Goal: Task Accomplishment & Management: Use online tool/utility

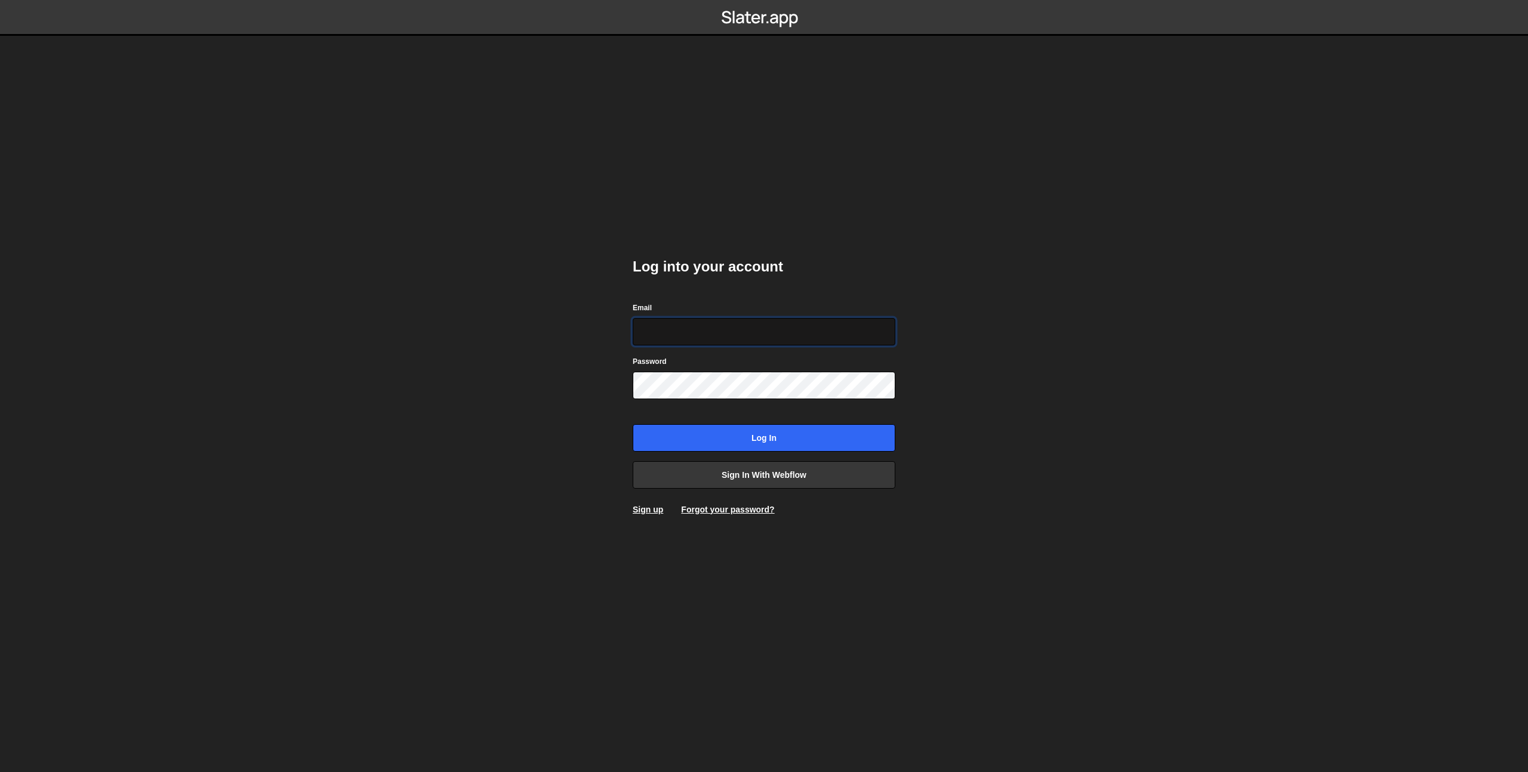
type input "prod-web@cadcom.fr"
click at [734, 439] on input "Log in" at bounding box center [764, 437] width 263 height 27
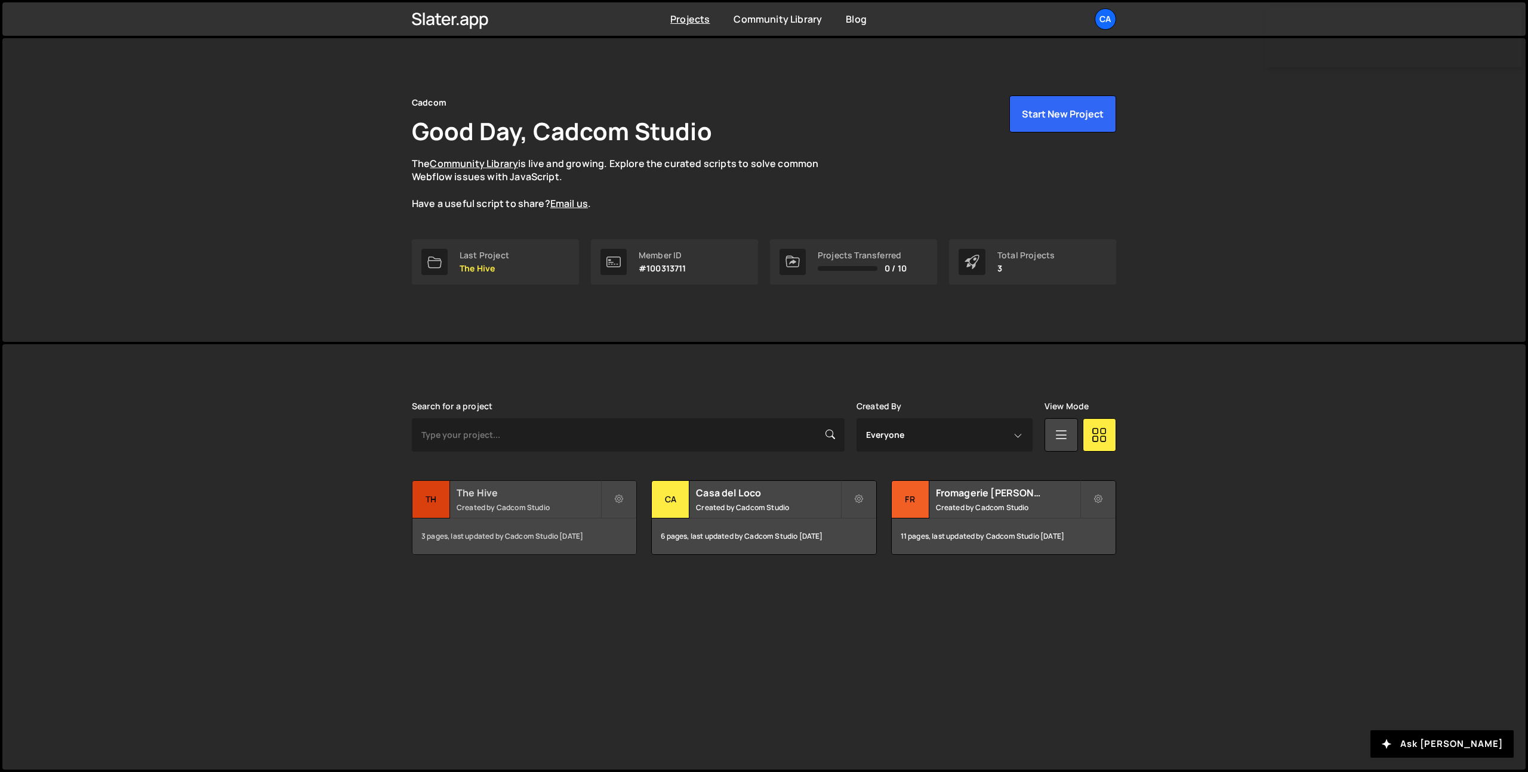
click at [491, 521] on div "3 pages, last updated by Cadcom Studio [DATE]" at bounding box center [524, 537] width 224 height 36
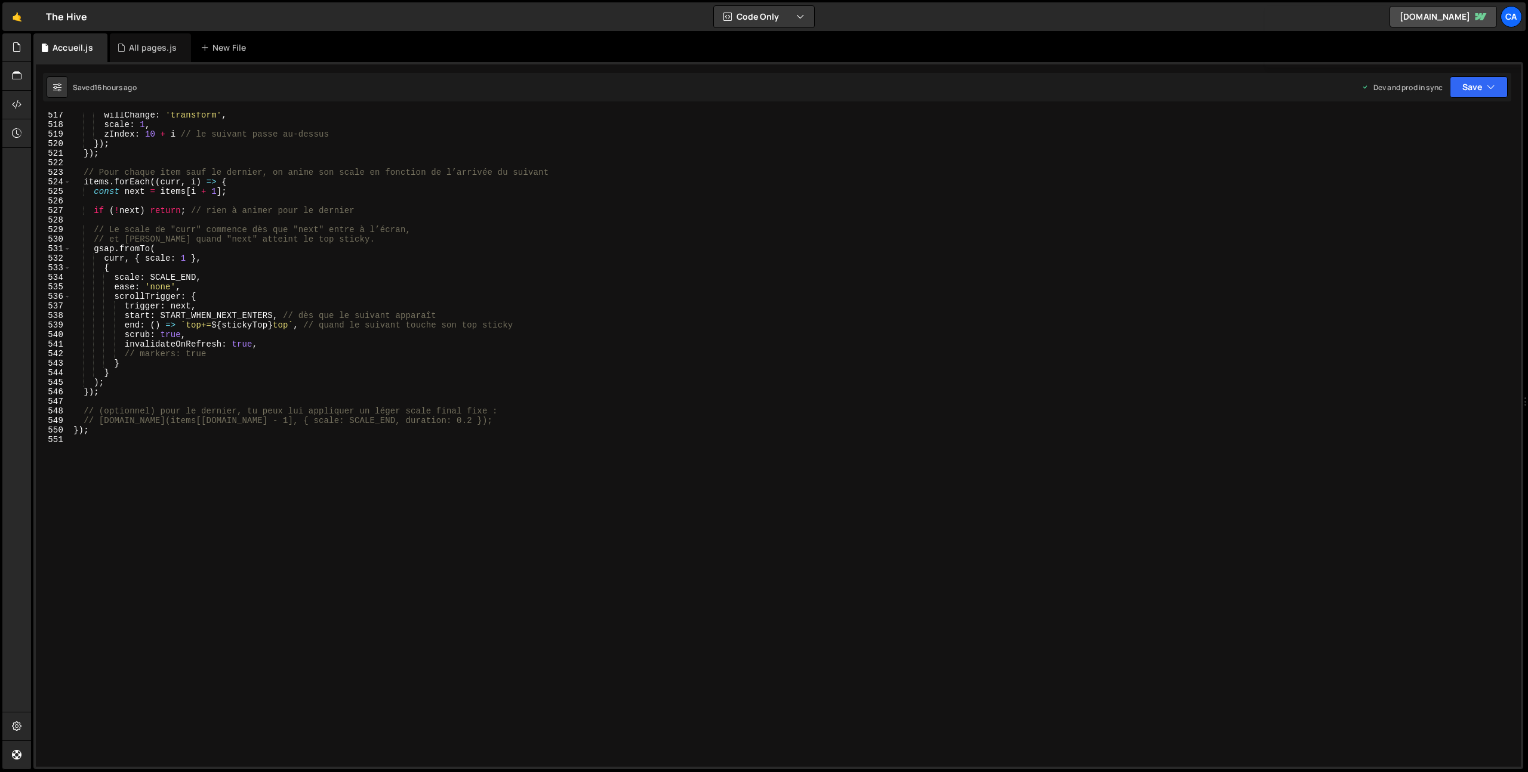
scroll to position [4931, 0]
click at [135, 540] on div "willChange : 'transform' , scale : 1 , zIndex : 10 + i // le suivant passe au-d…" at bounding box center [793, 447] width 1445 height 674
type textarea "// HOME REALISATION - SWIPER"
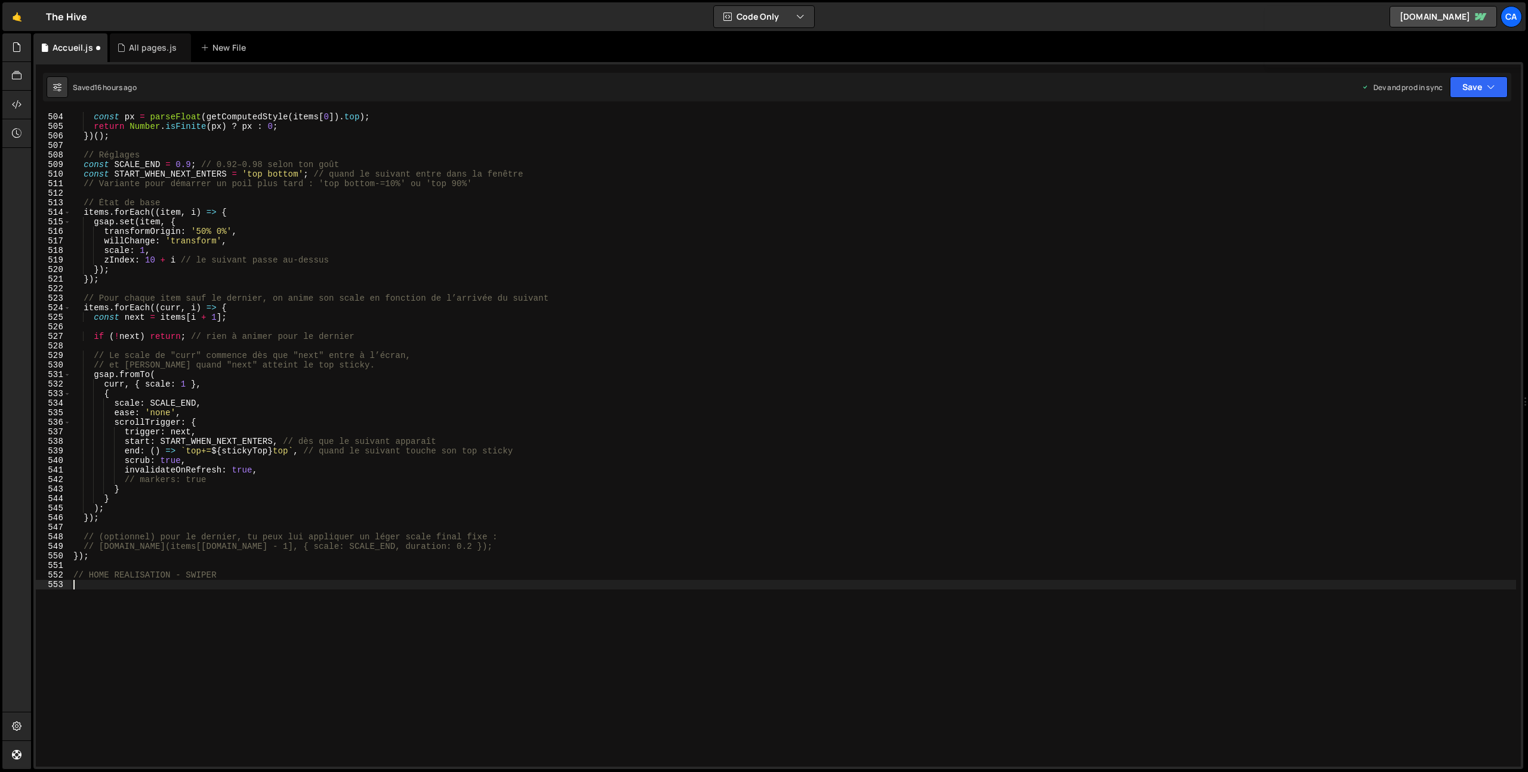
scroll to position [4781, 0]
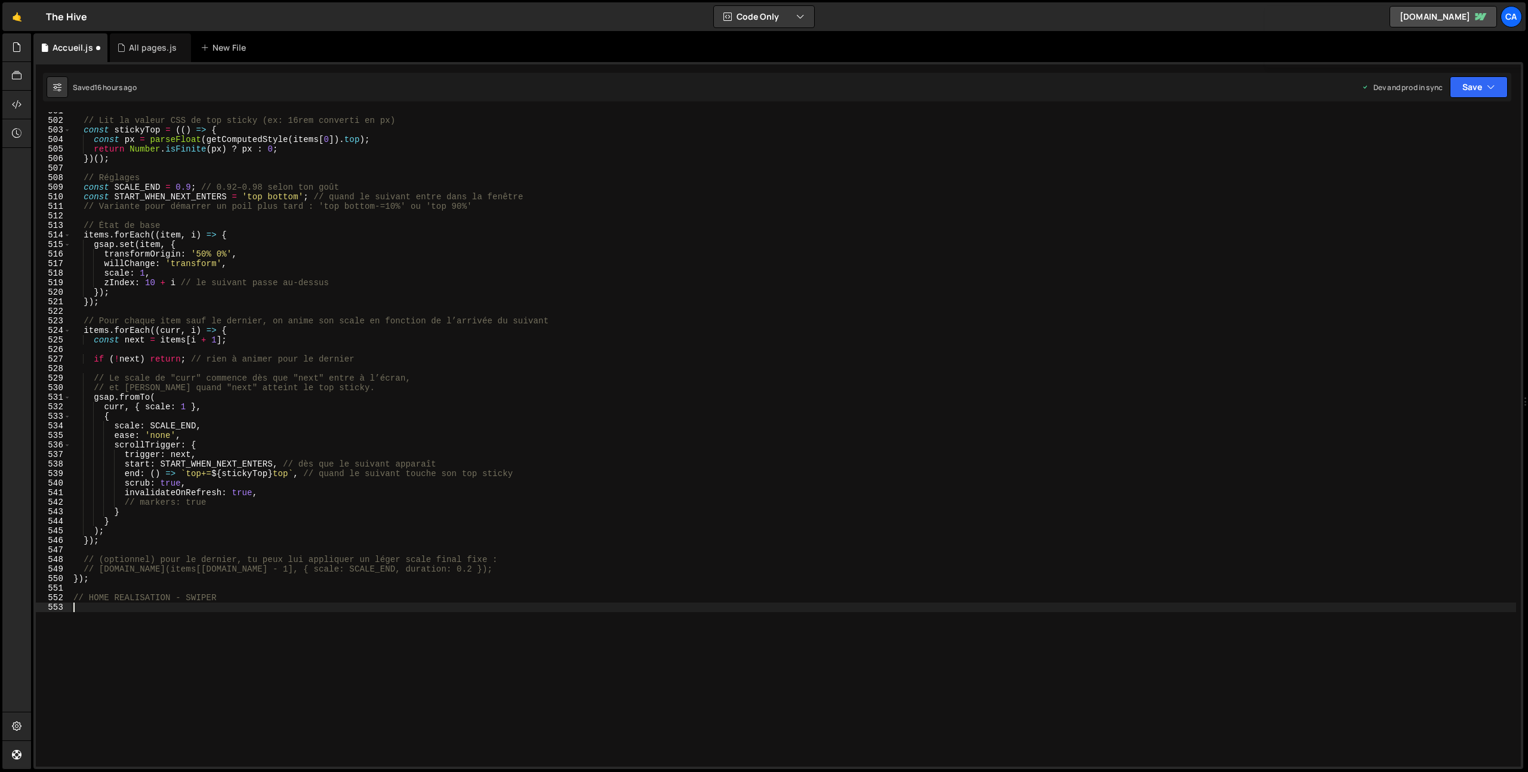
click at [141, 612] on div "// Lit la valeur CSS de top sticky (ex: 16rem converti en px) const stickyTop =…" at bounding box center [793, 443] width 1445 height 674
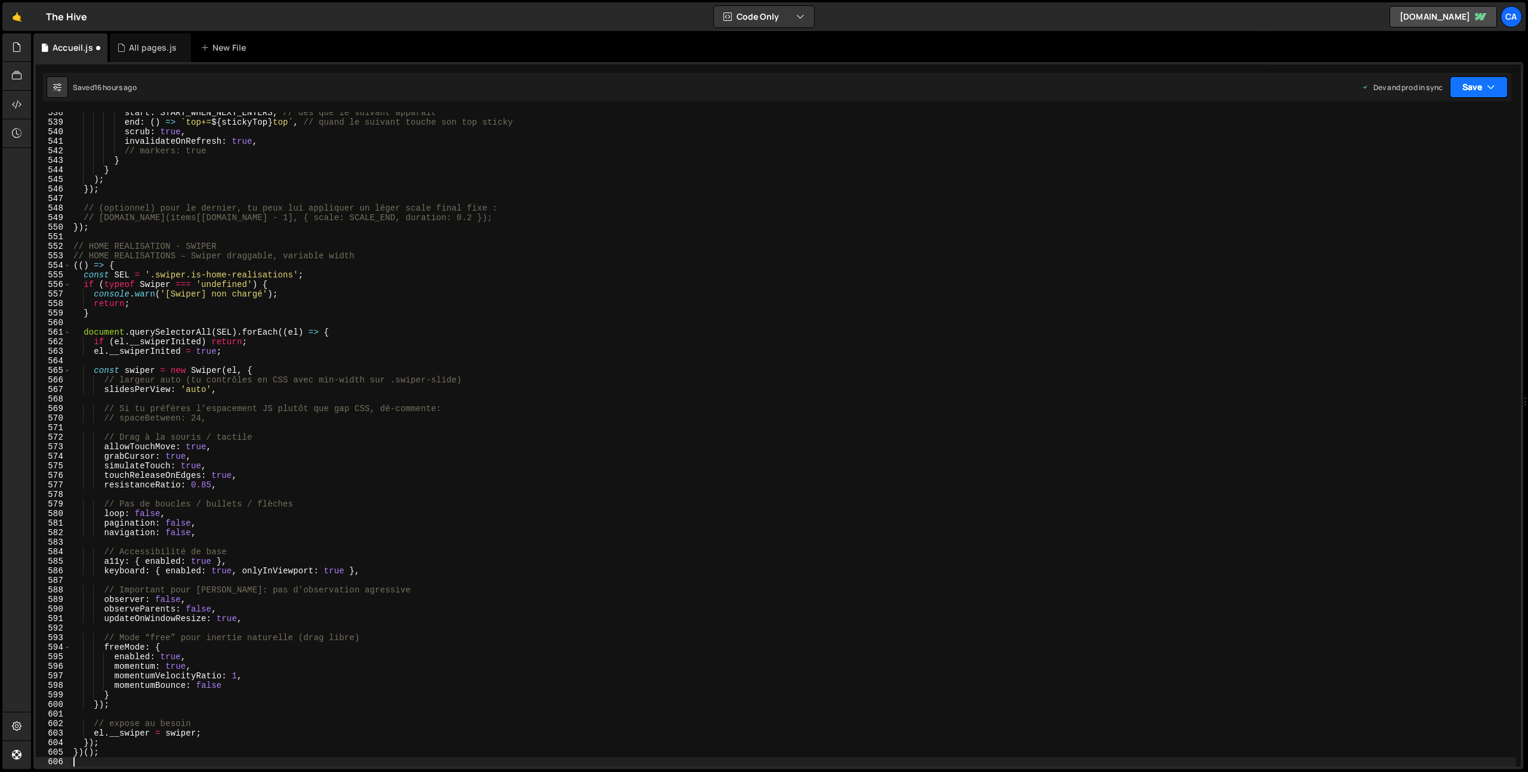
click at [1488, 90] on icon "button" at bounding box center [1491, 87] width 8 height 12
click at [1418, 163] on div "16 hours ago" at bounding box center [1418, 168] width 43 height 10
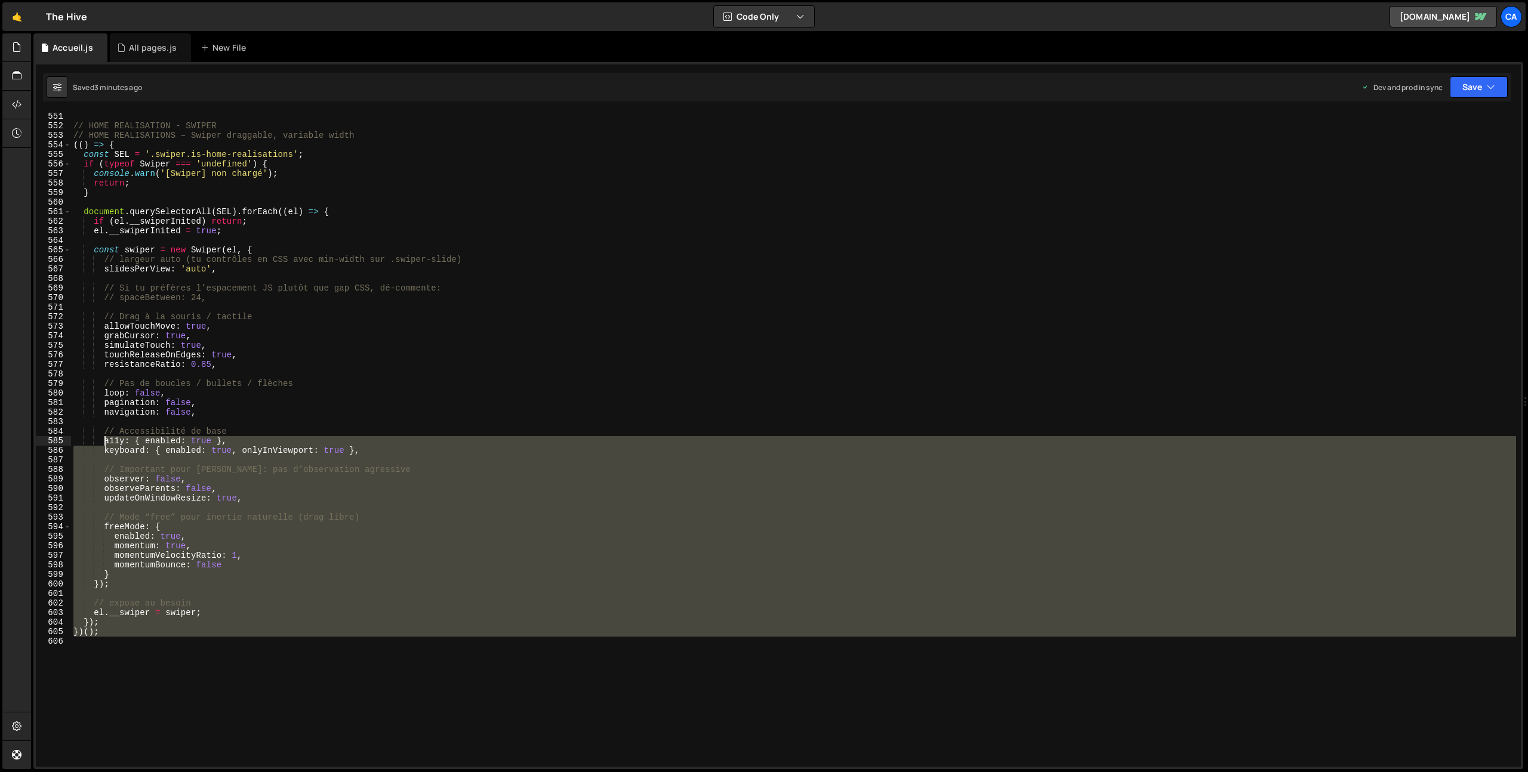
scroll to position [5232, 0]
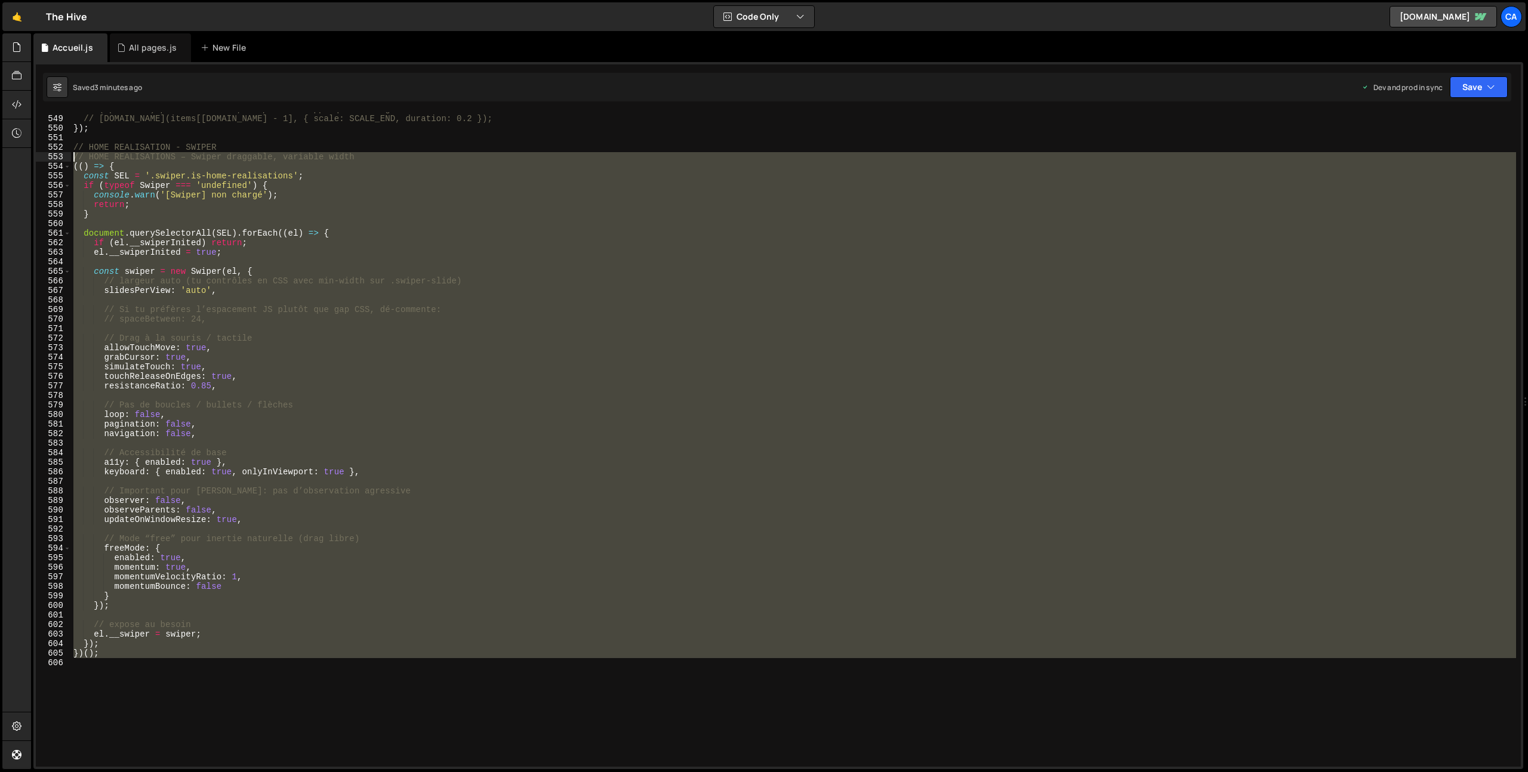
drag, startPoint x: 121, startPoint y: 647, endPoint x: 64, endPoint y: 159, distance: 490.9
click at [64, 159] on div "548 549 550 551 552 553 554 555 556 557 558 559 560 561 562 563 564 565 566 567…" at bounding box center [778, 439] width 1485 height 655
type textarea "// HOME REALISATIONS – Swiper draggable, variable width (() => {"
paste textarea
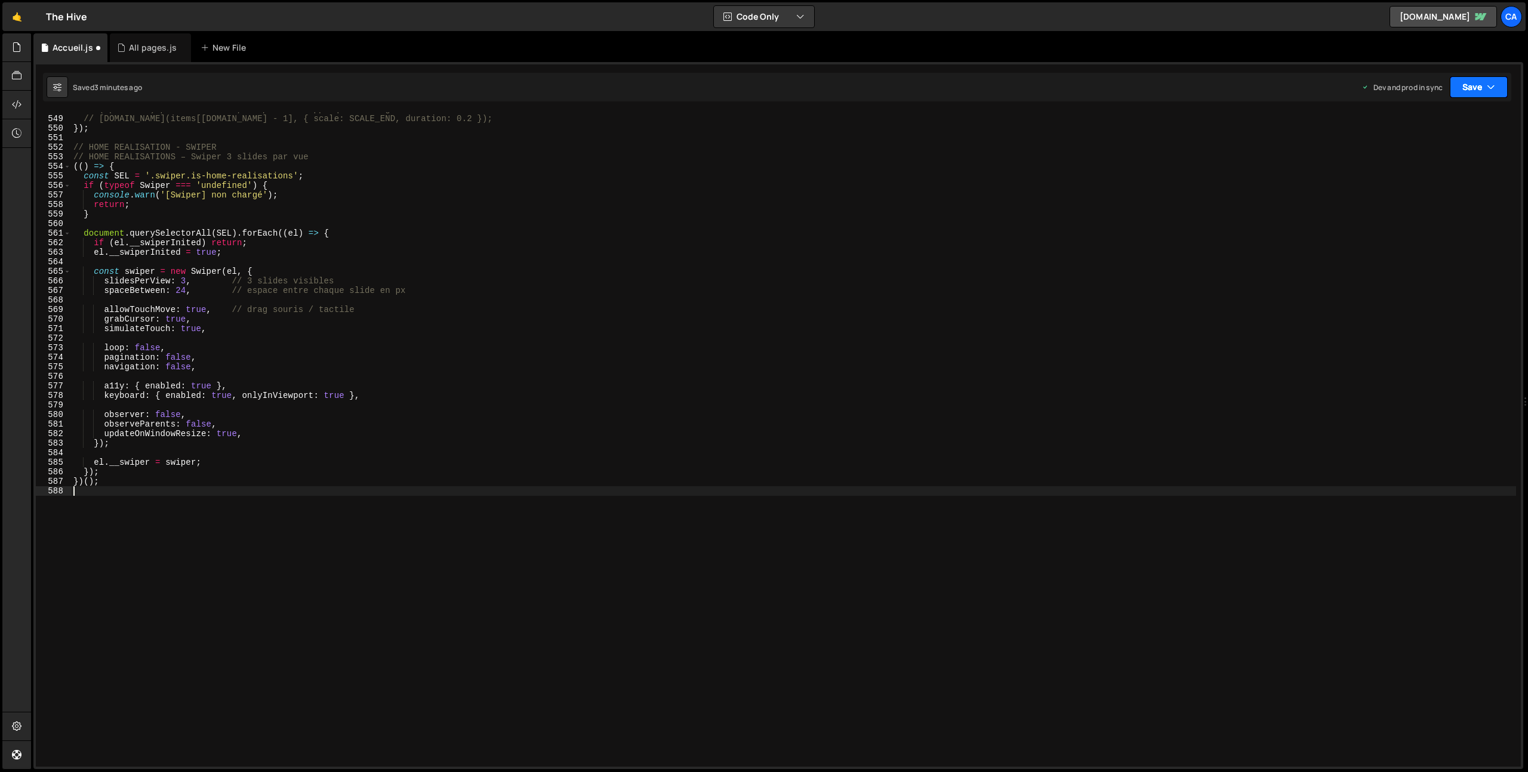
click at [1468, 85] on button "Save" at bounding box center [1479, 86] width 58 height 21
click at [1442, 144] on button "Save to Production S Saved 3 minutes ago" at bounding box center [1438, 162] width 143 height 39
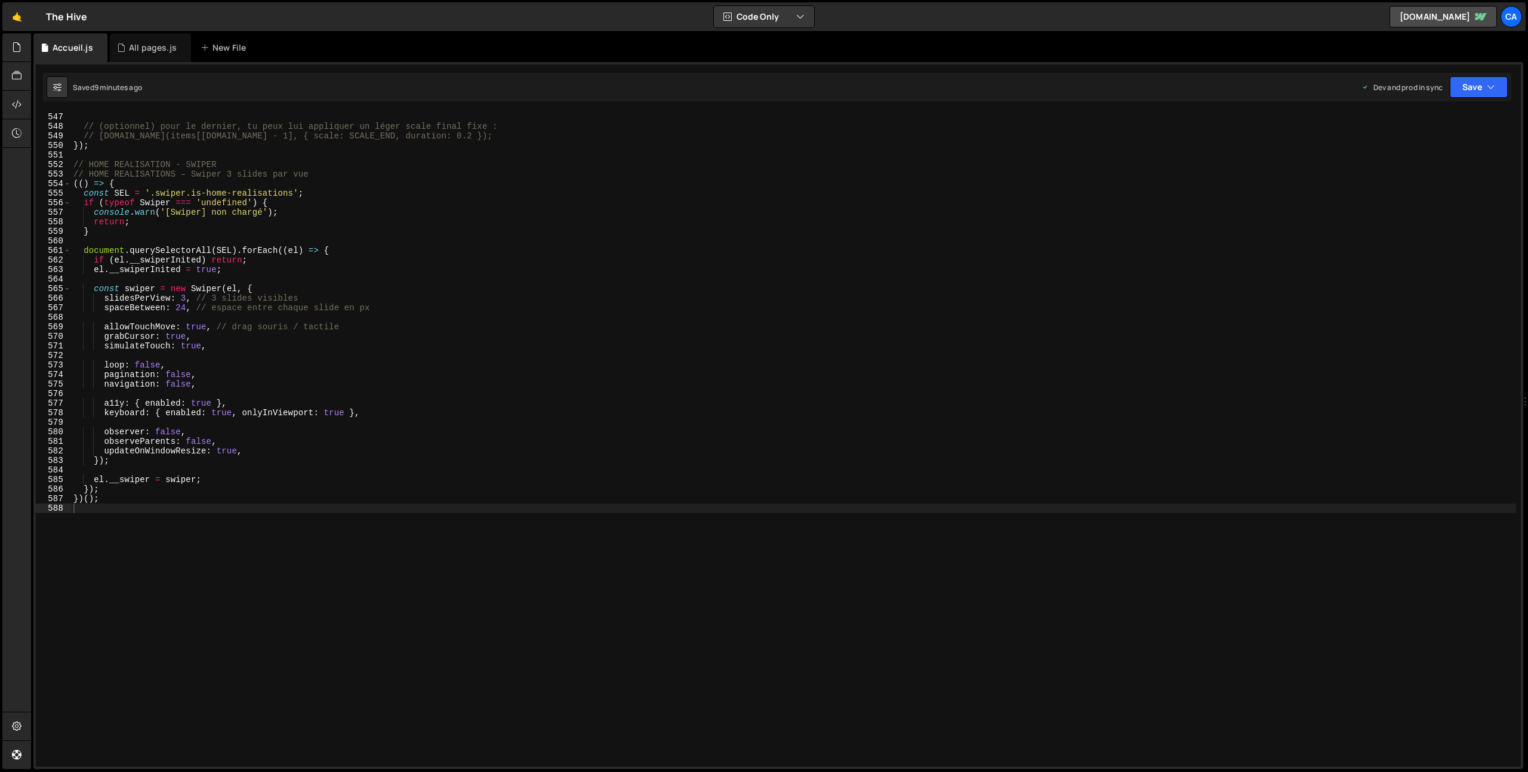
scroll to position [5215, 0]
click at [189, 304] on div "}) ; // (optionnel) pour le dernier, tu peux lui appliquer un léger scale final…" at bounding box center [793, 440] width 1445 height 674
click at [178, 307] on div "}) ; // (optionnel) pour le dernier, tu peux lui appliquer un léger scale final…" at bounding box center [793, 440] width 1445 height 674
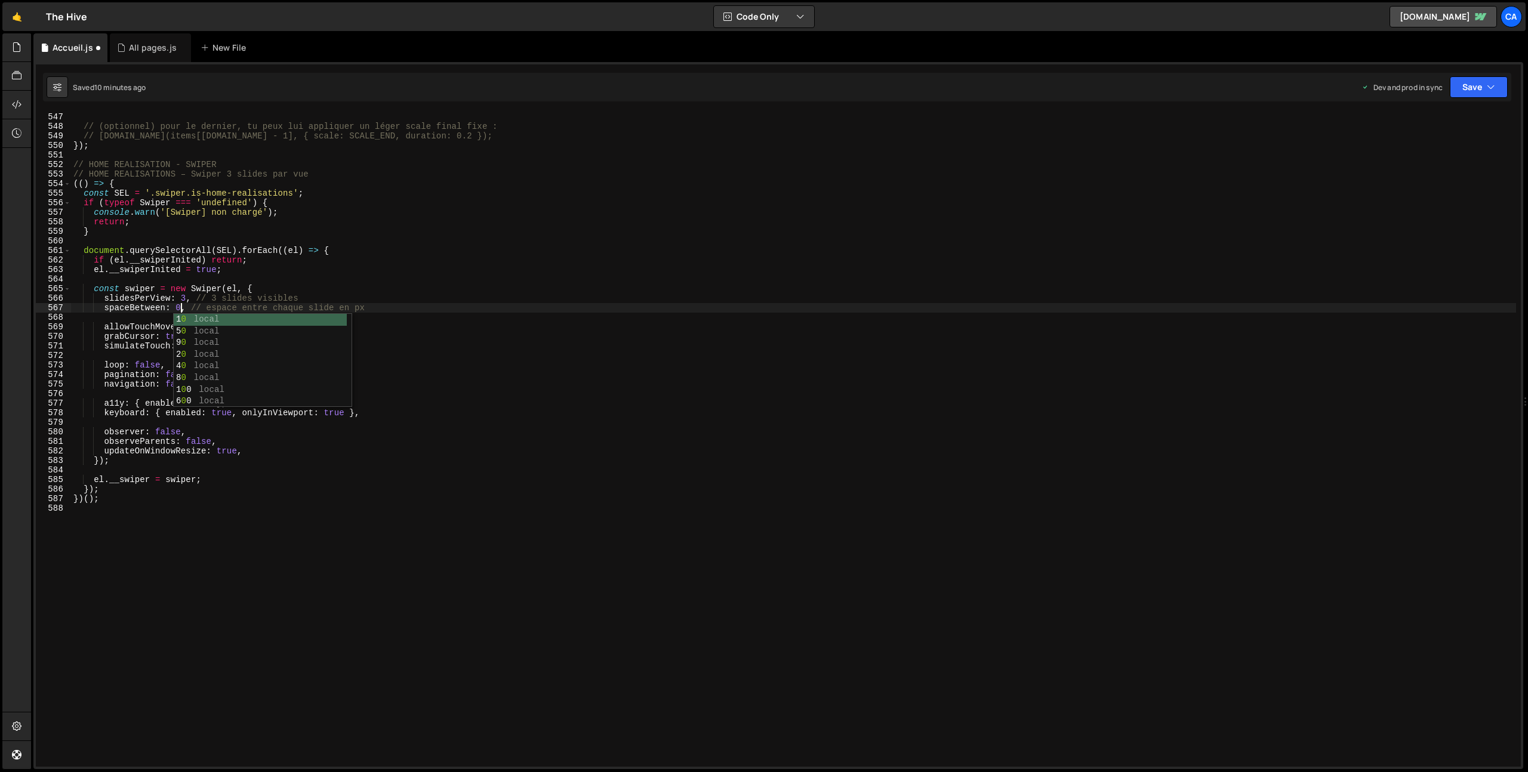
click at [291, 272] on div "}) ; // (optionnel) pour le dernier, tu peux lui appliquer un léger scale final…" at bounding box center [793, 440] width 1445 height 674
click at [1476, 92] on button "Save" at bounding box center [1479, 86] width 58 height 21
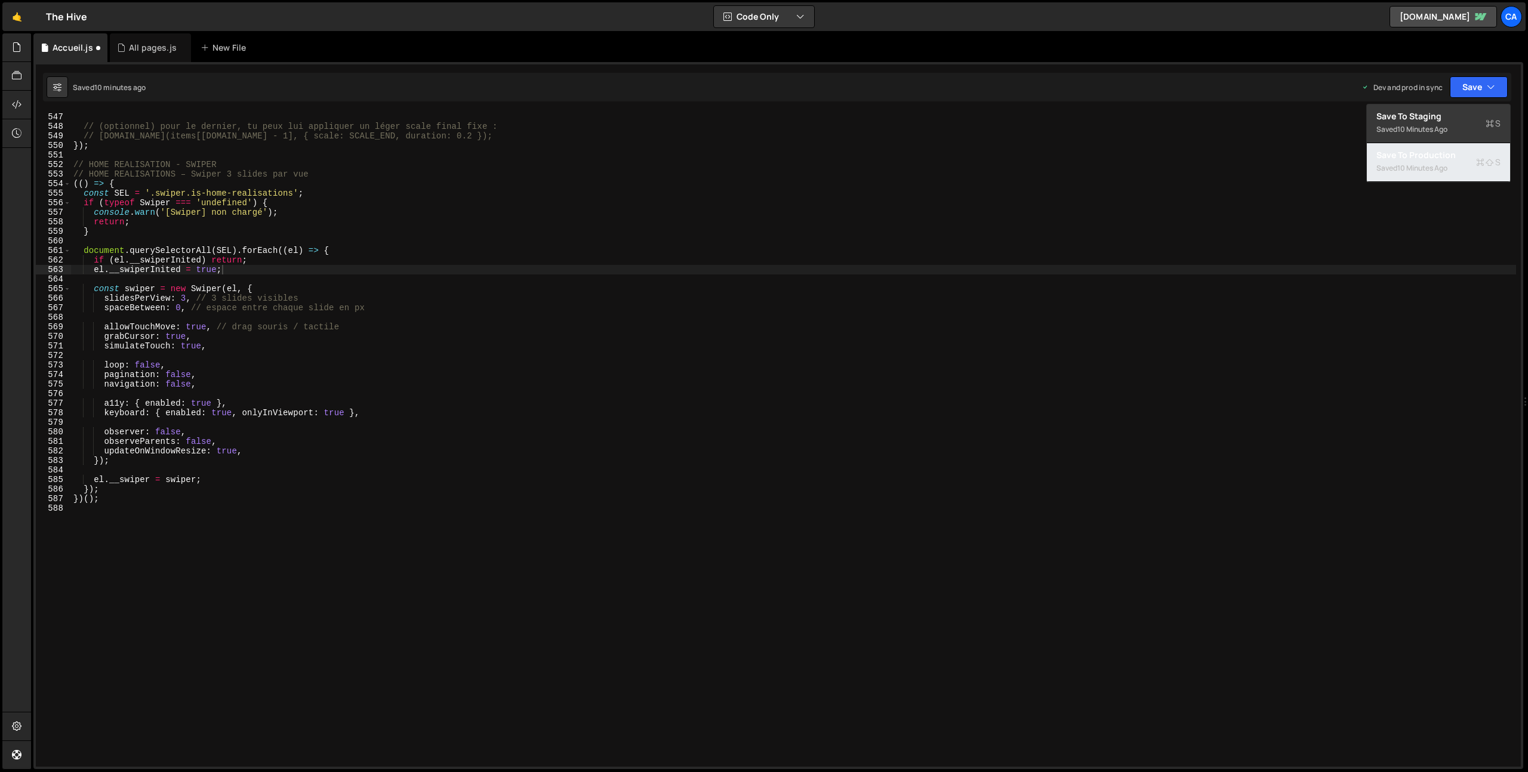
click at [1425, 167] on div "10 minutes ago" at bounding box center [1422, 168] width 50 height 10
click at [180, 307] on div "}) ; // (optionnel) pour le dernier, tu peux lui appliquer un léger scale final…" at bounding box center [793, 440] width 1445 height 674
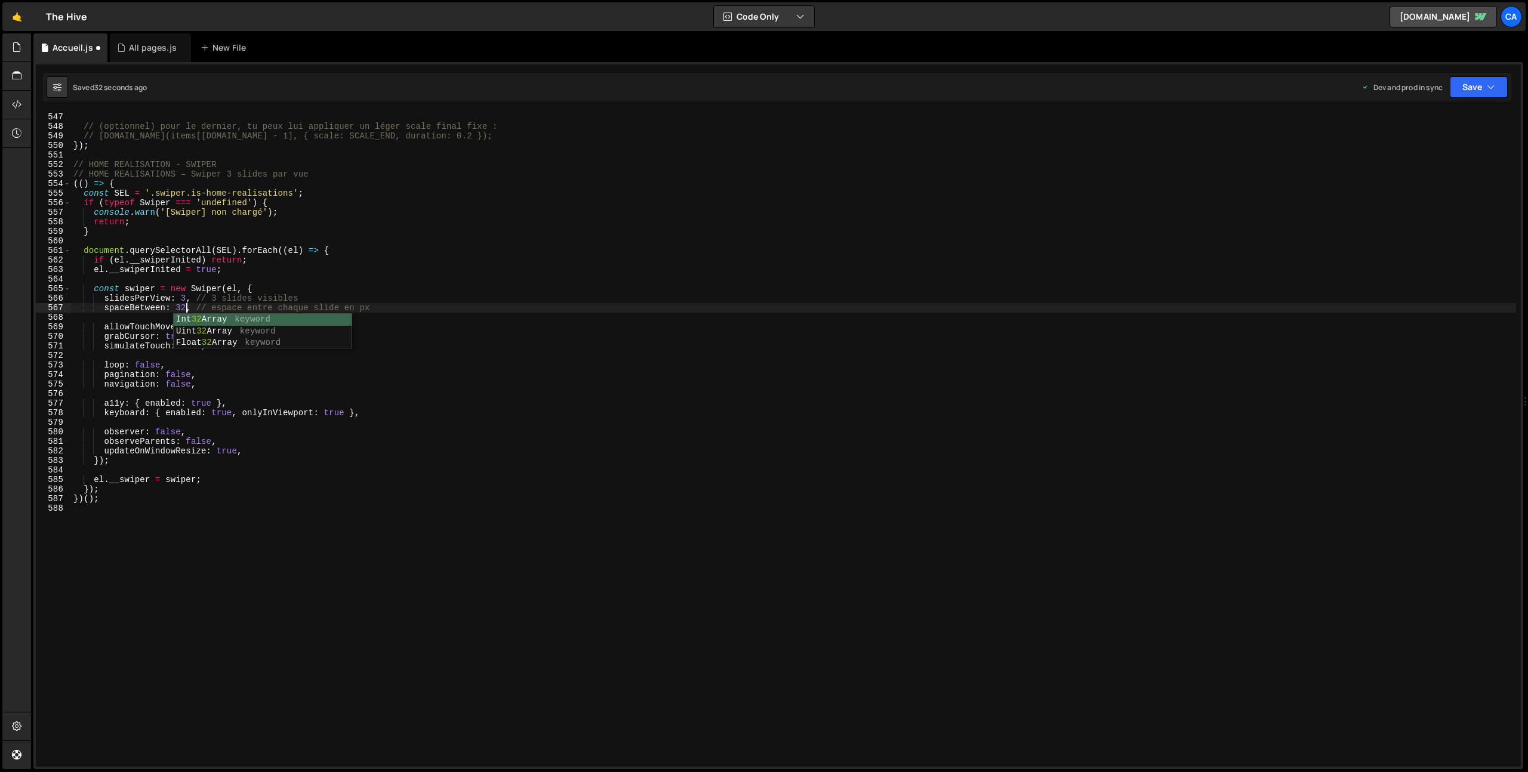
click at [486, 303] on div "}) ; // (optionnel) pour le dernier, tu peux lui appliquer un léger scale final…" at bounding box center [793, 440] width 1445 height 674
type textarea "slidesPerView: 3, // 3 slides visibles"
click at [1464, 80] on button "Save" at bounding box center [1479, 86] width 58 height 21
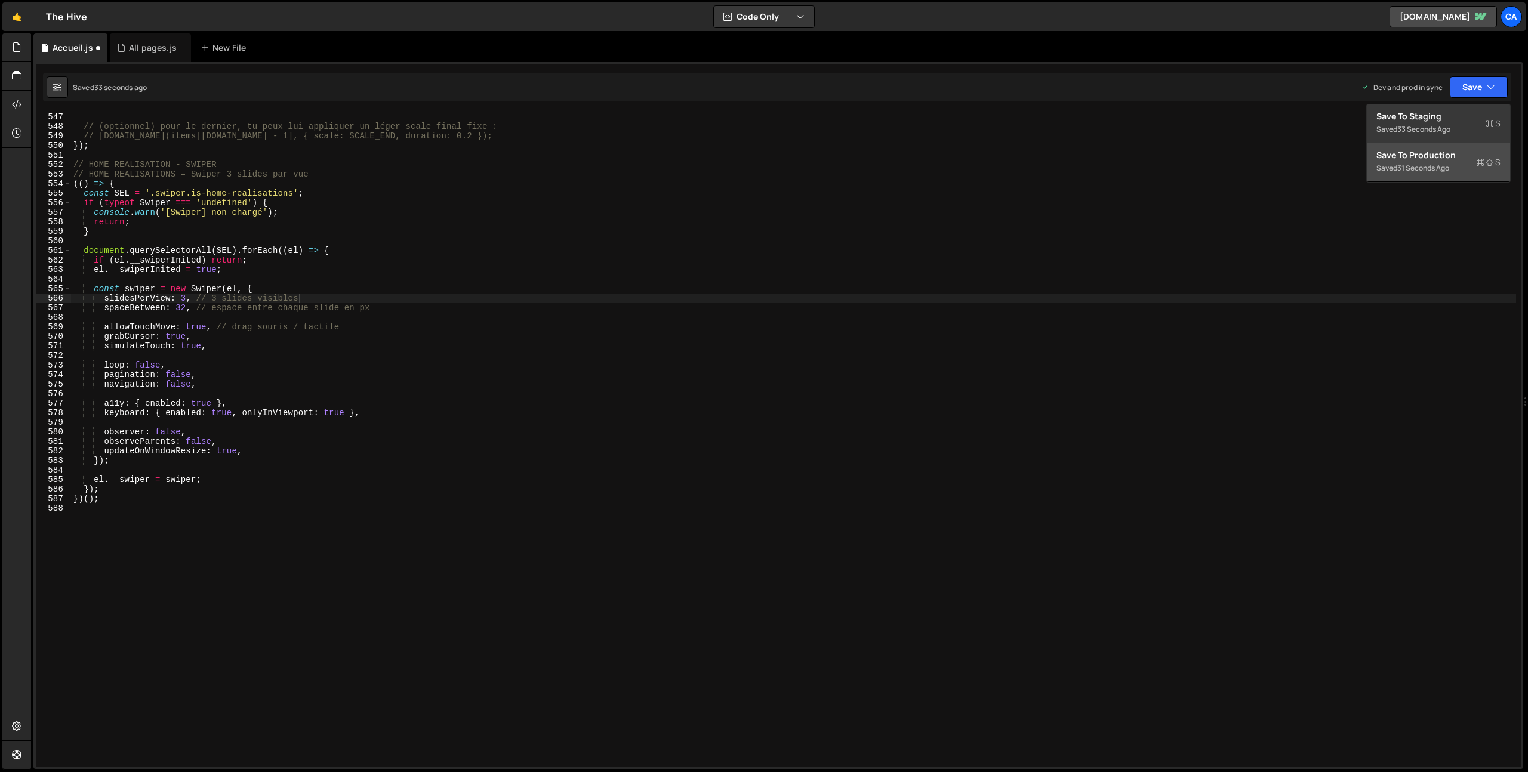
click at [1432, 160] on div "Save to Production S" at bounding box center [1439, 155] width 124 height 12
click at [131, 46] on div "All pages.js" at bounding box center [153, 48] width 48 height 12
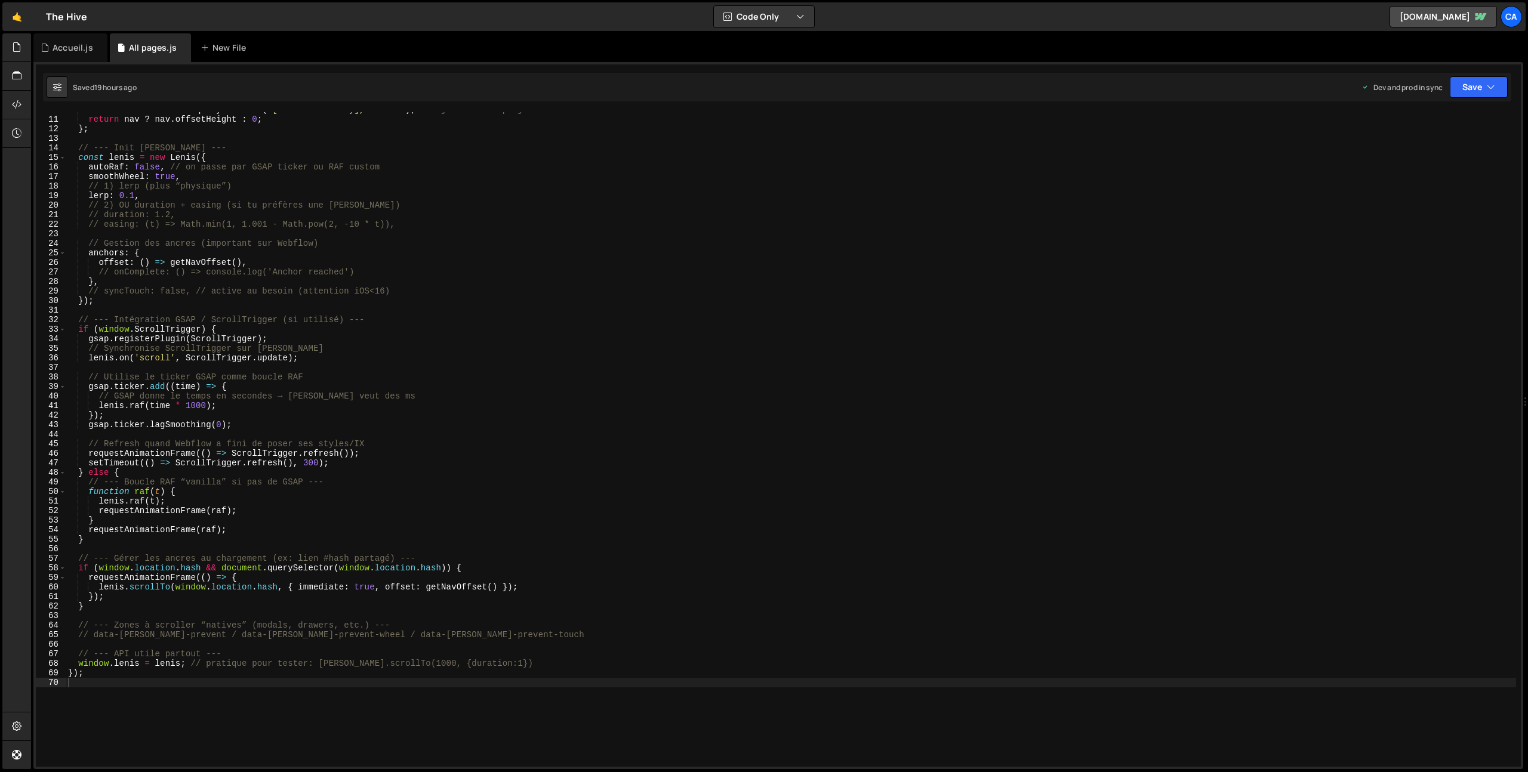
scroll to position [0, 0]
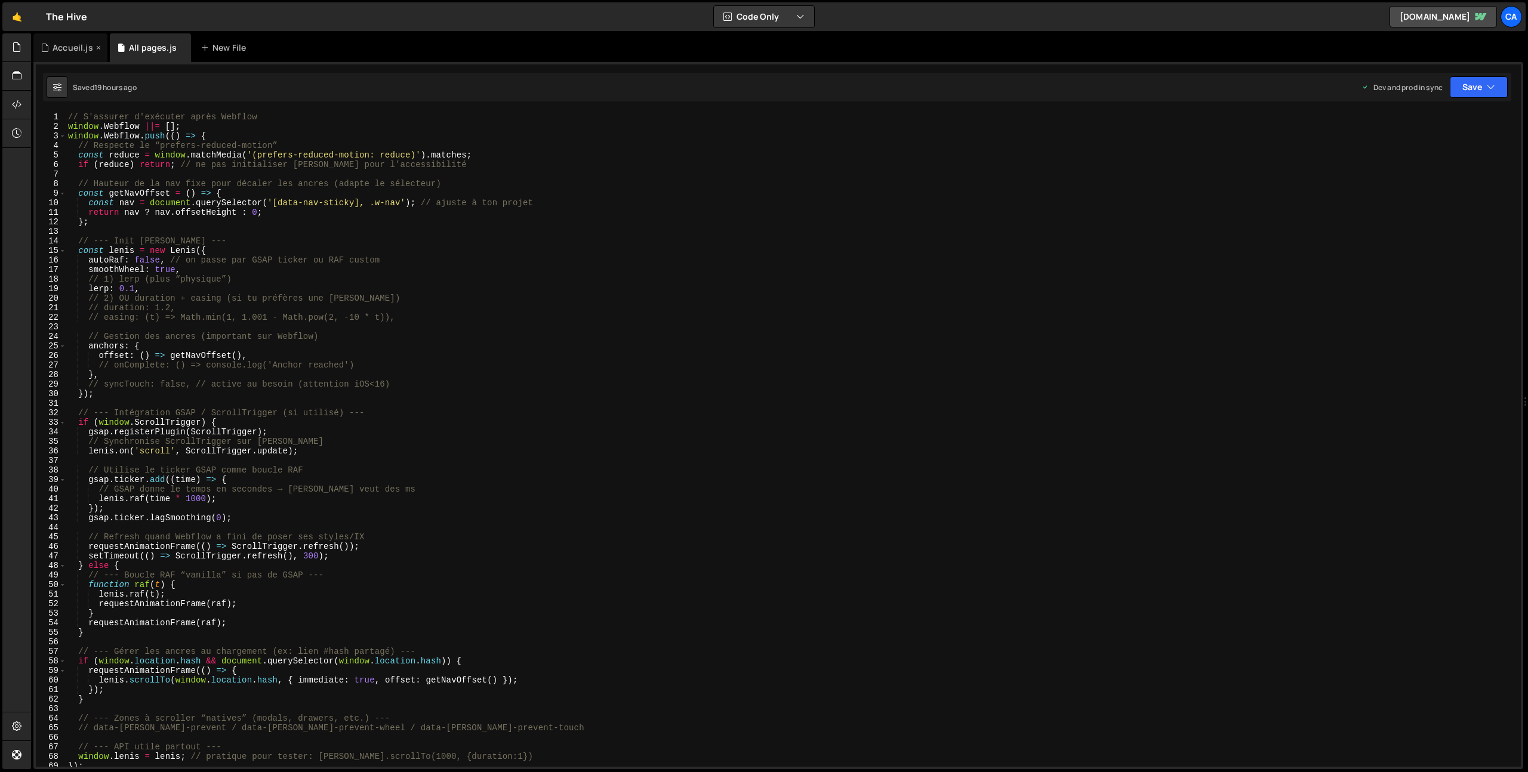
click at [75, 54] on div "Accueil.js" at bounding box center [70, 47] width 74 height 29
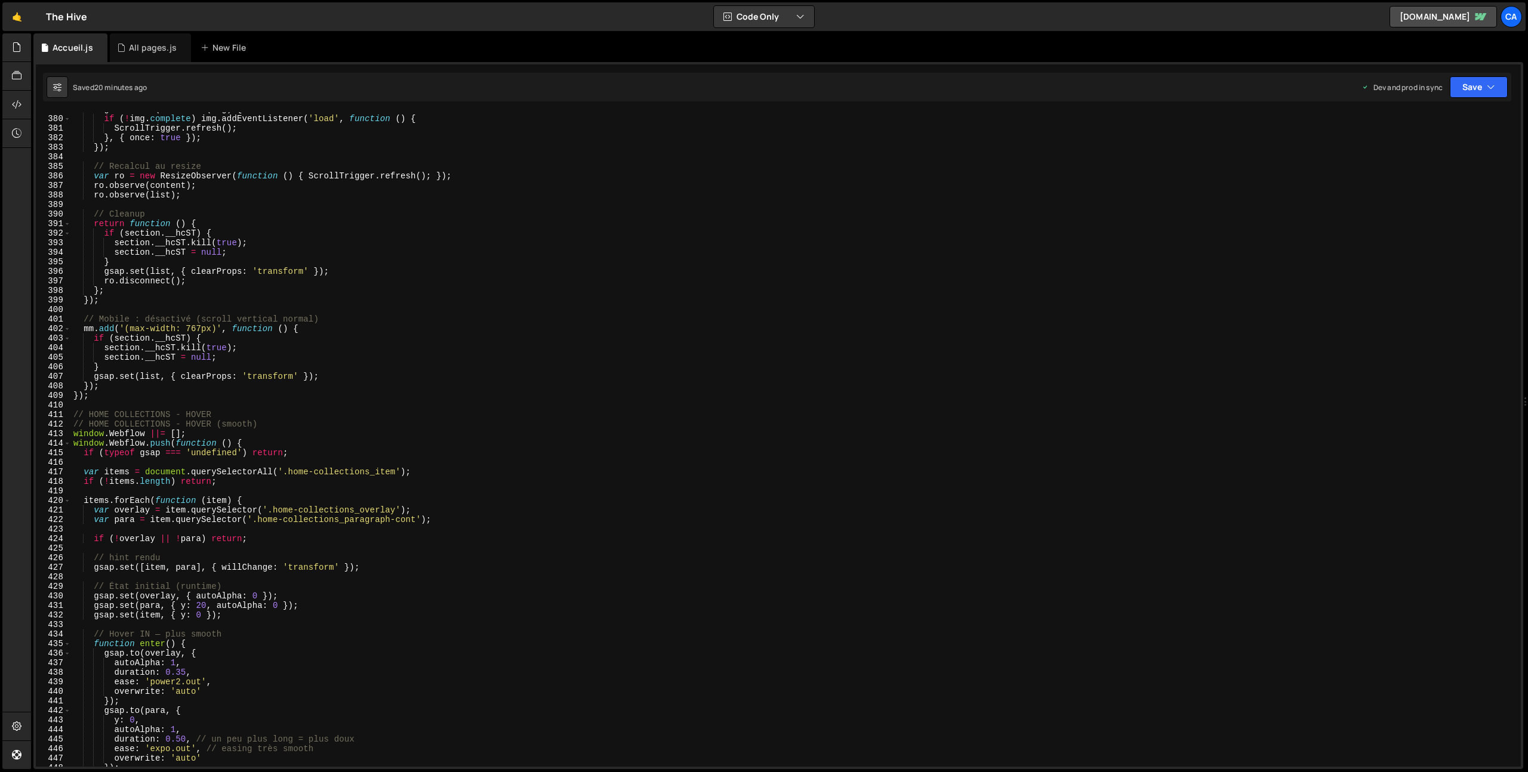
scroll to position [3640, 0]
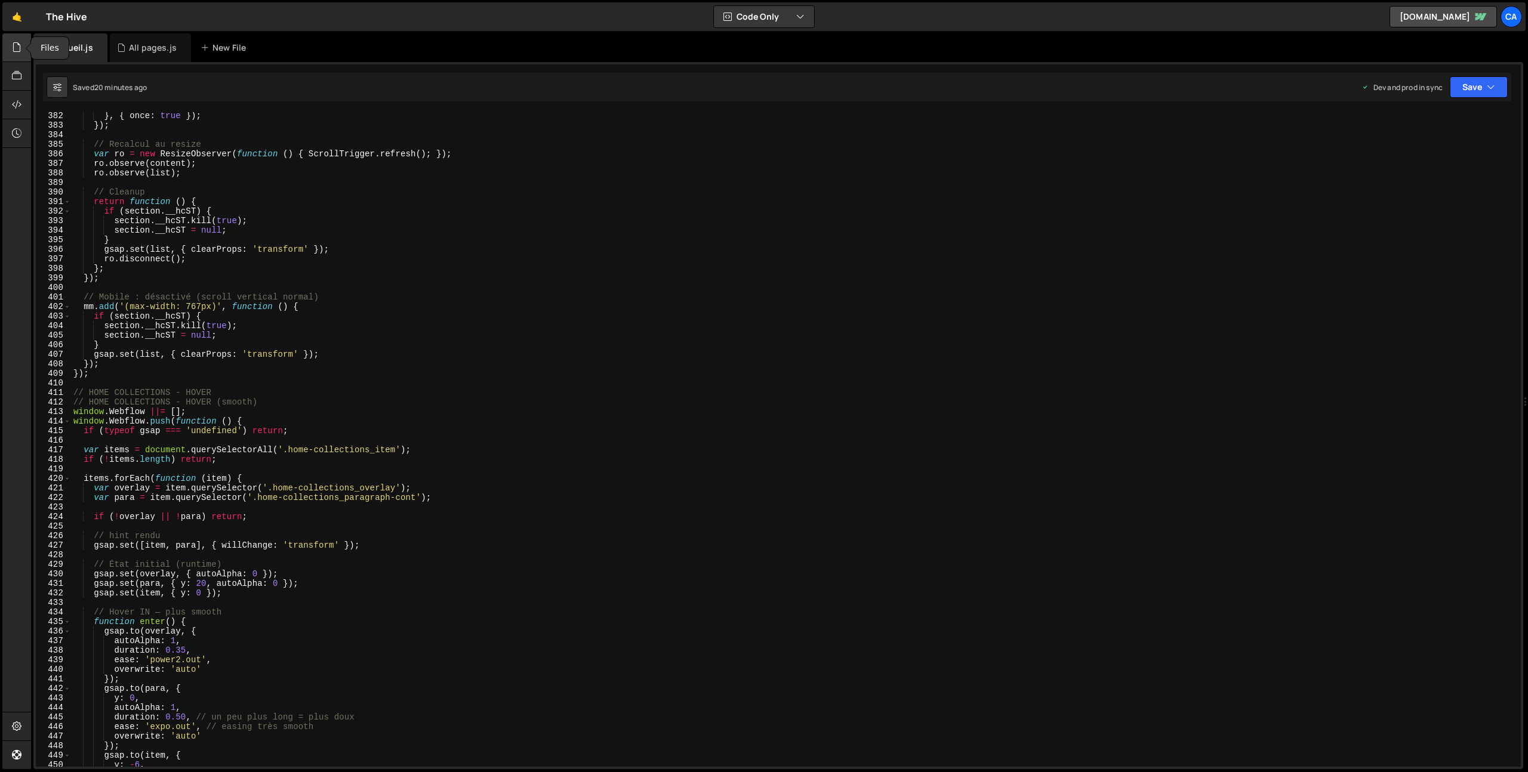
click at [19, 46] on icon at bounding box center [17, 47] width 10 height 13
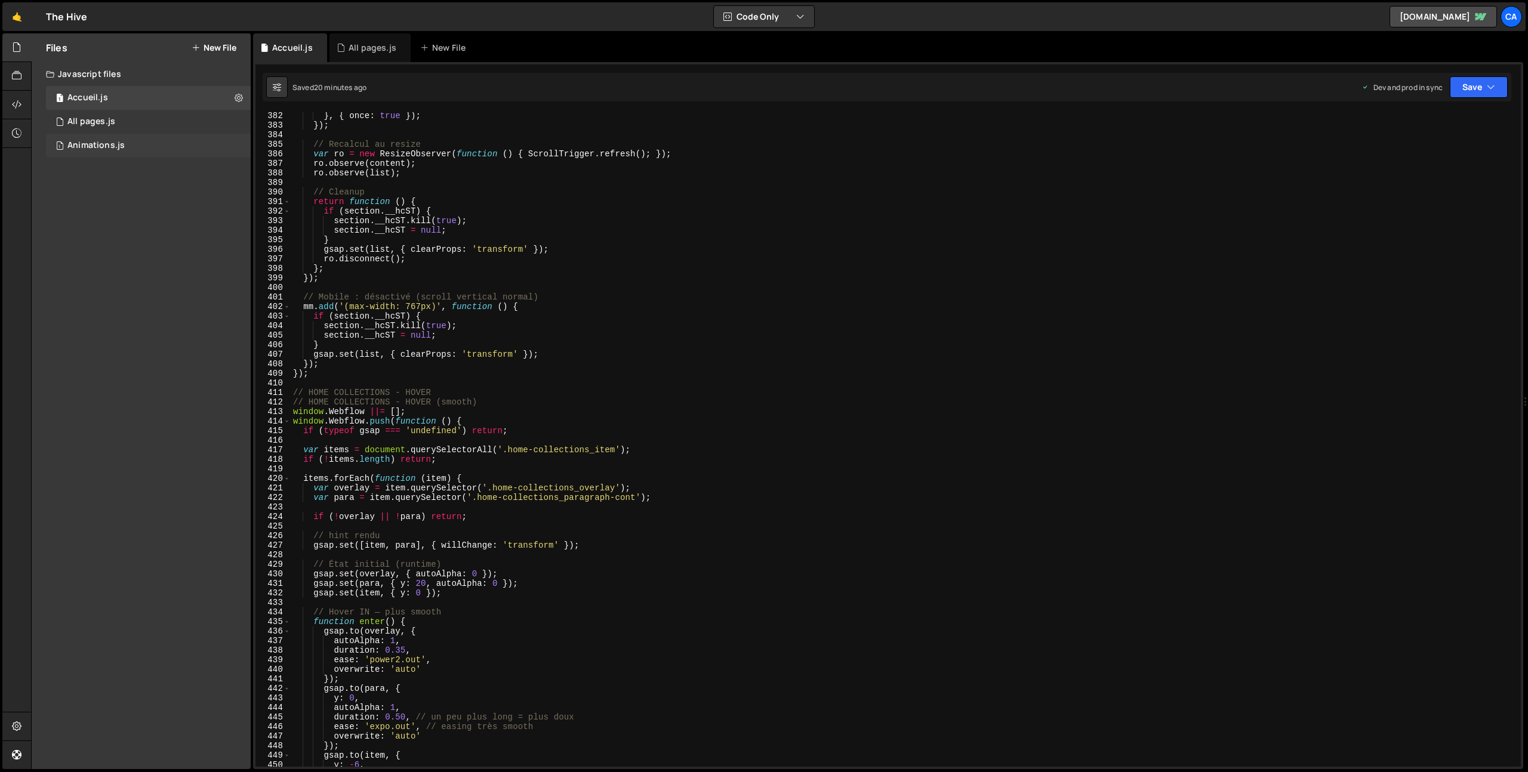
click at [109, 142] on div "Animations.js" at bounding box center [95, 145] width 57 height 11
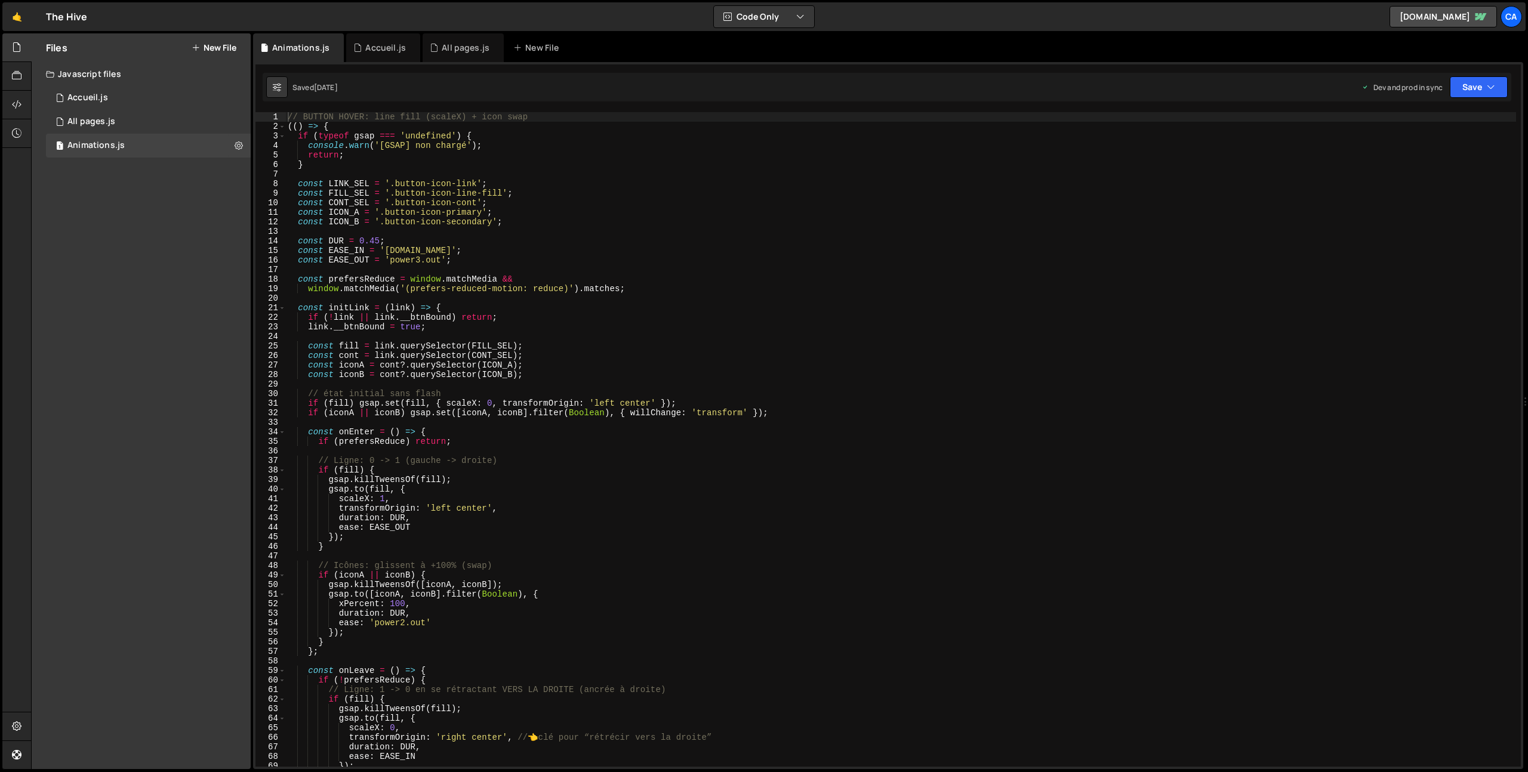
click at [409, 184] on div "// BUTTON HOVER: line fill (scaleX) + icon swap (( ) => { if ( typeof gsap === …" at bounding box center [900, 449] width 1231 height 674
drag, startPoint x: 409, startPoint y: 184, endPoint x: 462, endPoint y: 186, distance: 53.2
click at [462, 186] on div "// BUTTON HOVER: line fill (scaleX) + icon swap (( ) => { if ( typeof gsap === …" at bounding box center [900, 449] width 1231 height 674
paste textarea
type textarea "const LINK_SEL = '.button-icon';"
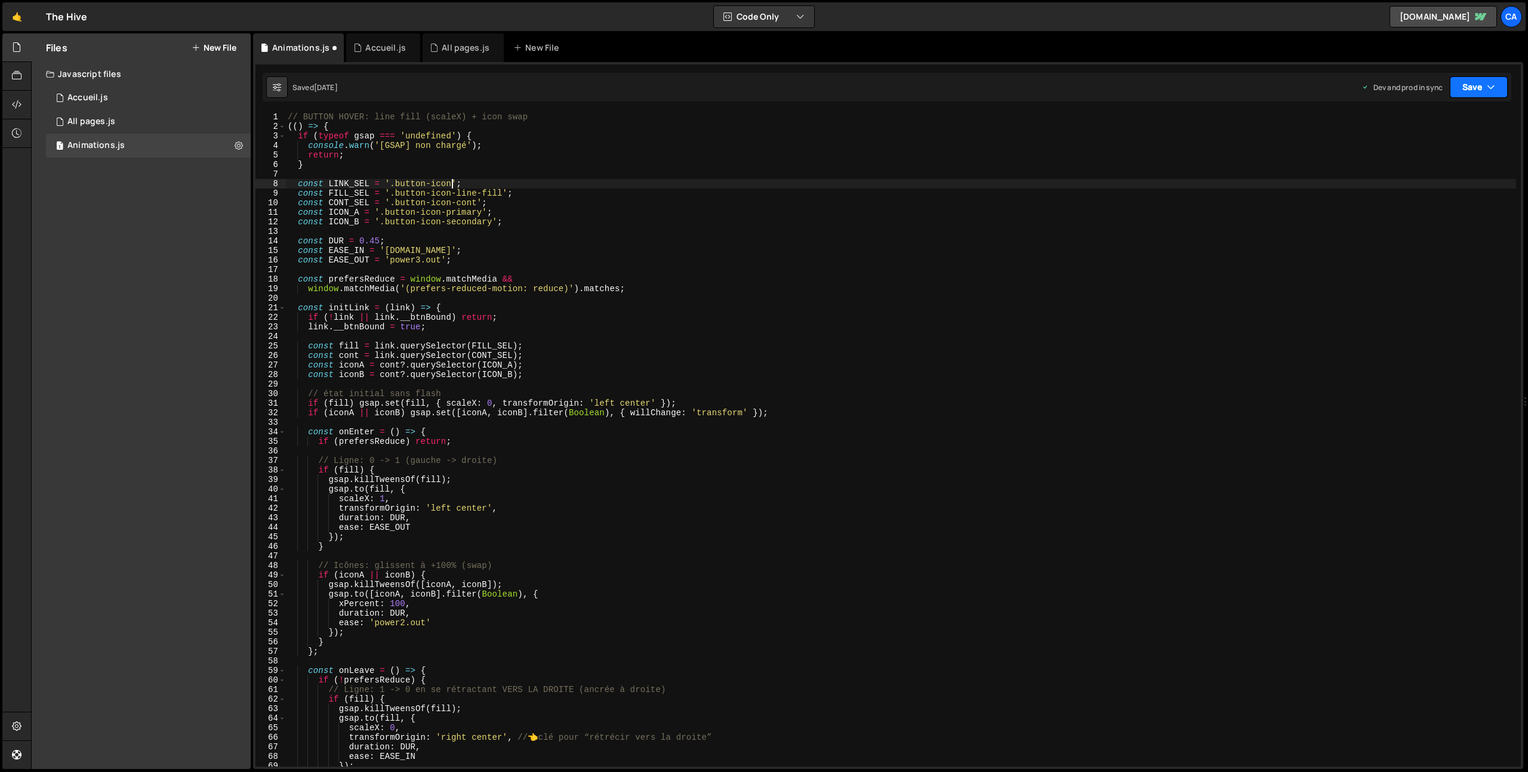
click at [1471, 81] on button "Save" at bounding box center [1479, 86] width 58 height 21
click at [1415, 156] on div "Save to Production S" at bounding box center [1439, 155] width 124 height 12
click at [378, 48] on div "Accueil.js" at bounding box center [385, 48] width 41 height 12
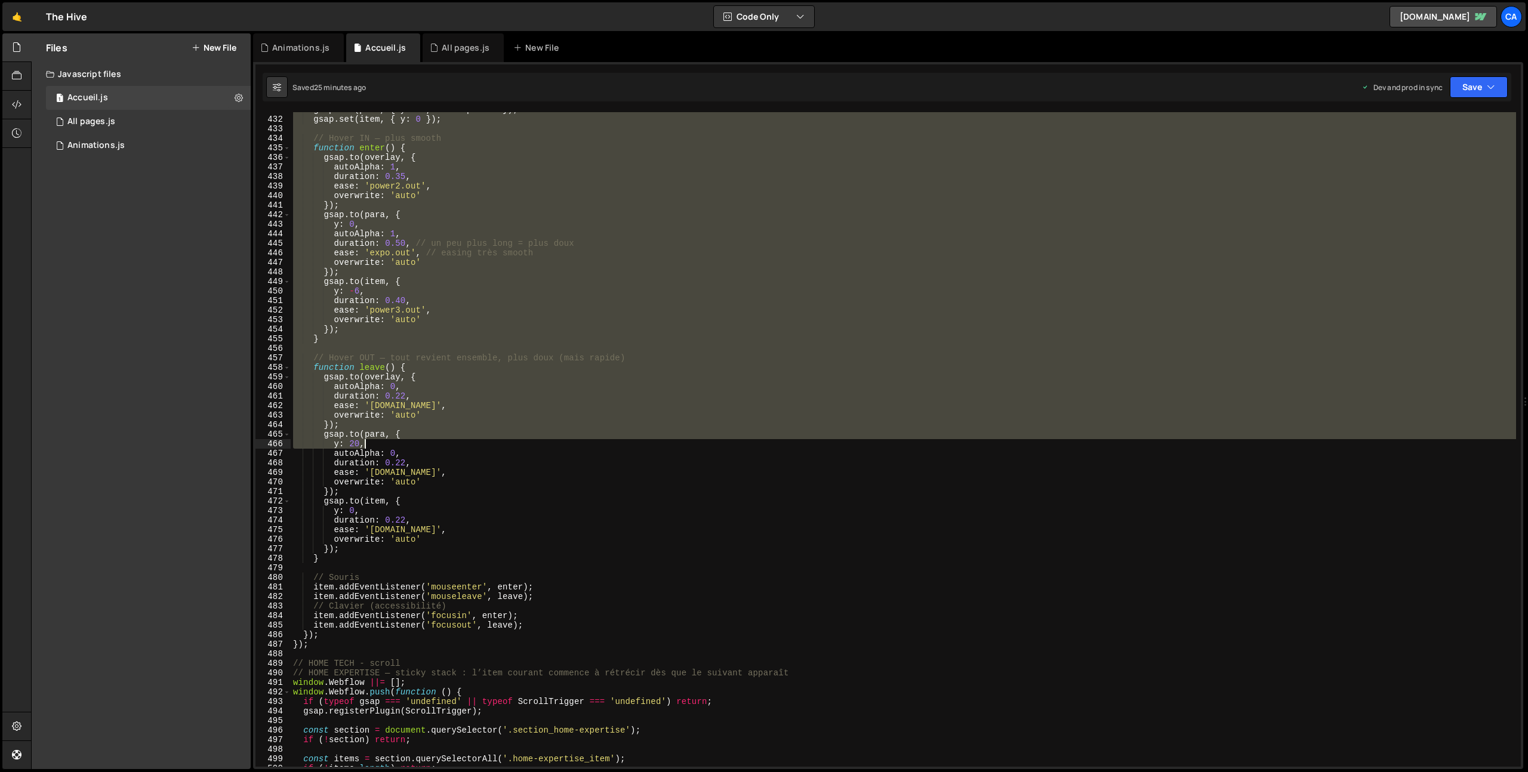
scroll to position [4205, 0]
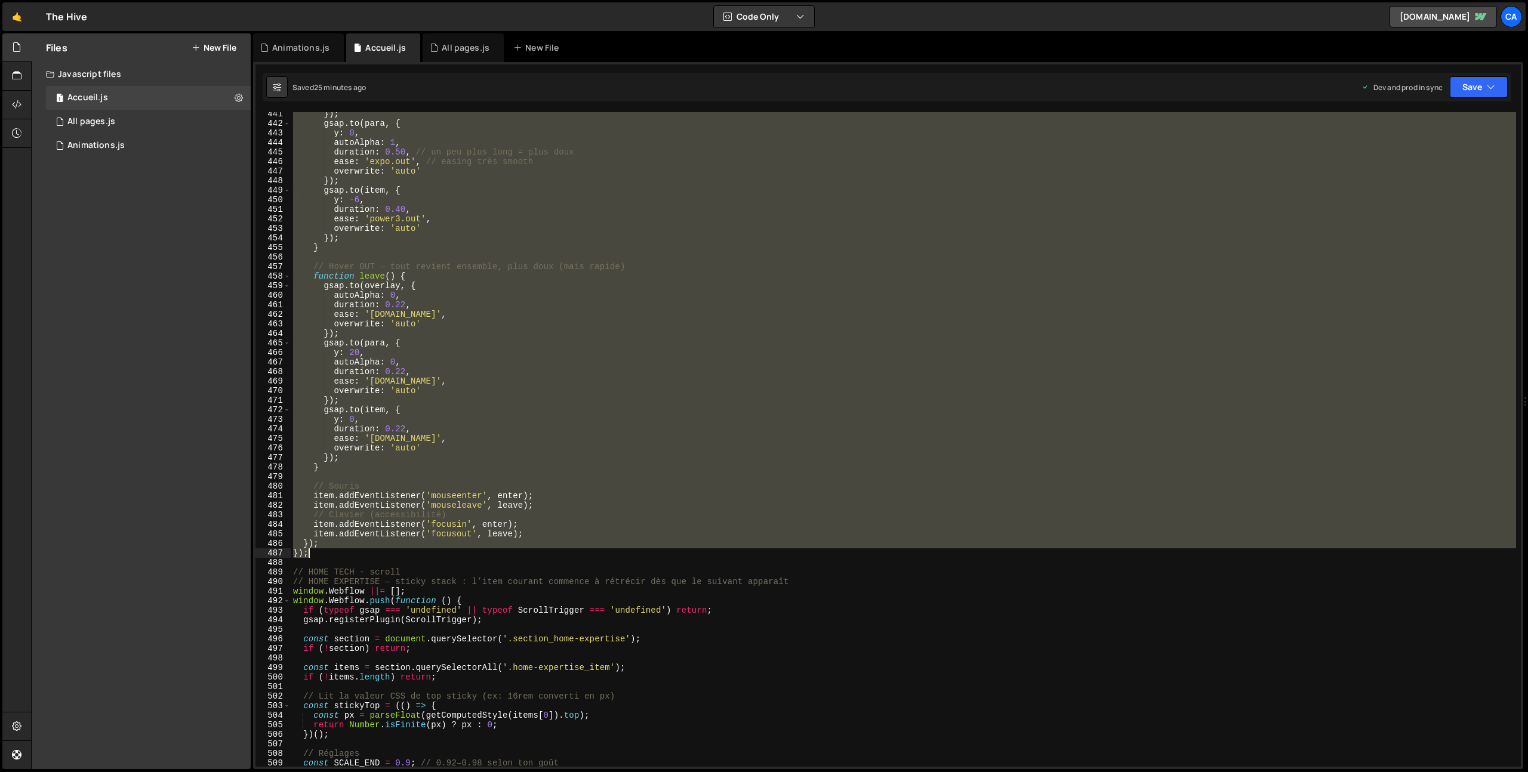
drag, startPoint x: 292, startPoint y: 245, endPoint x: 337, endPoint y: 555, distance: 313.0
click at [337, 555] on div "}) ; gsap . to ( para , { y : 0 , autoAlpha : 1 , duration : 0.50 , // un peu p…" at bounding box center [1013, 446] width 1445 height 674
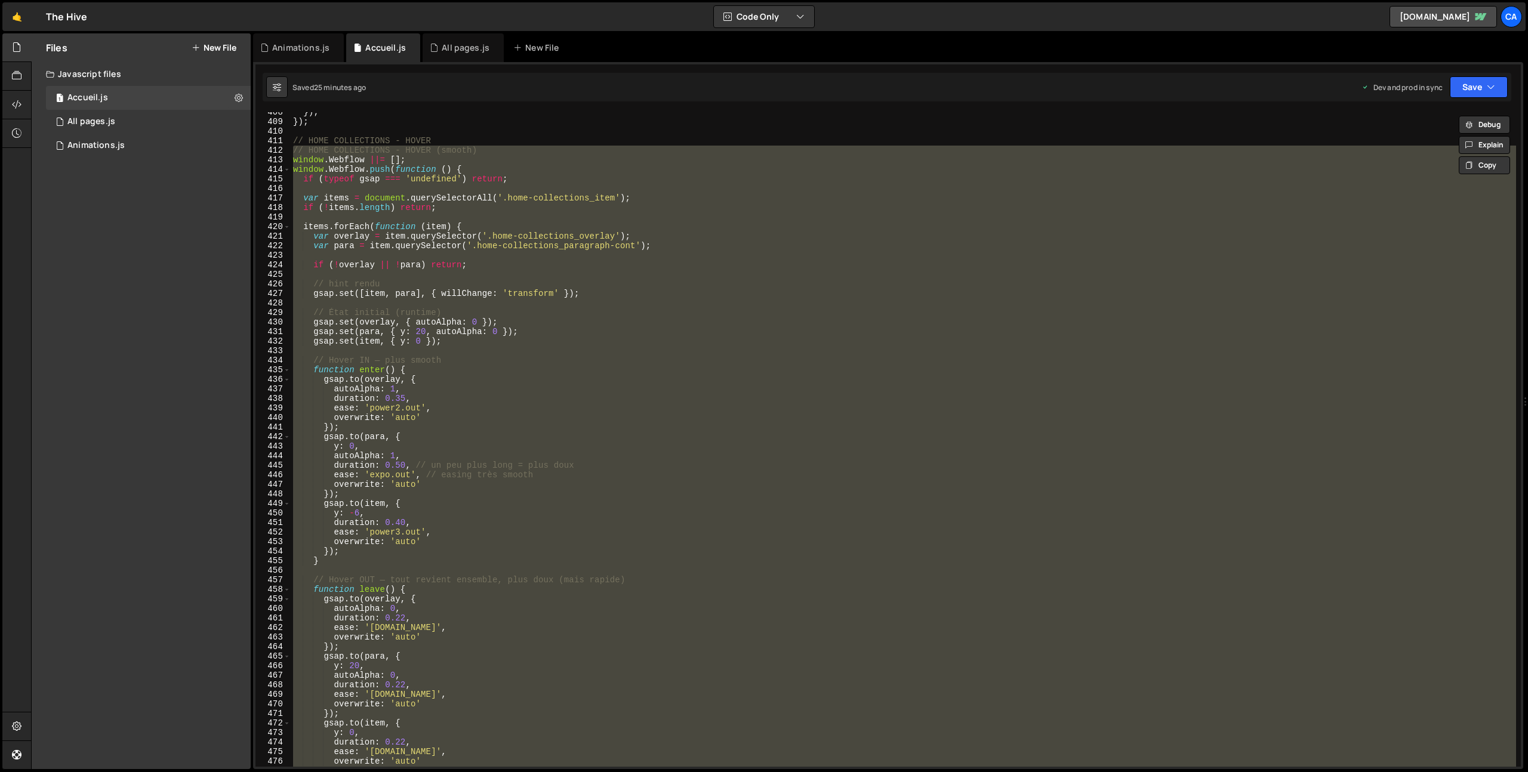
scroll to position [3825, 0]
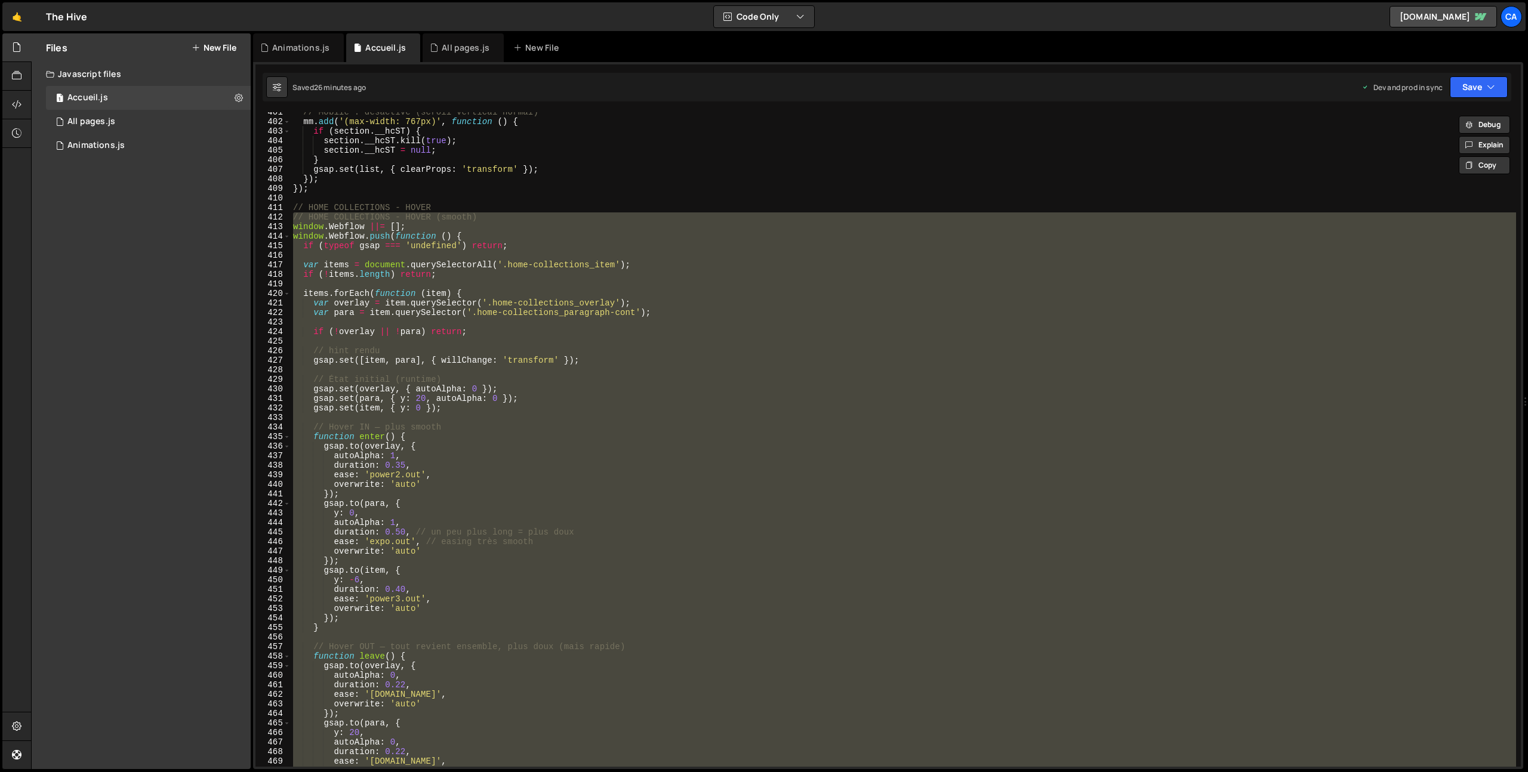
click at [622, 264] on div "// Mobile : désactivé (scroll vertical normal) mm . add ( '(max-width: 767px)' …" at bounding box center [904, 439] width 1226 height 655
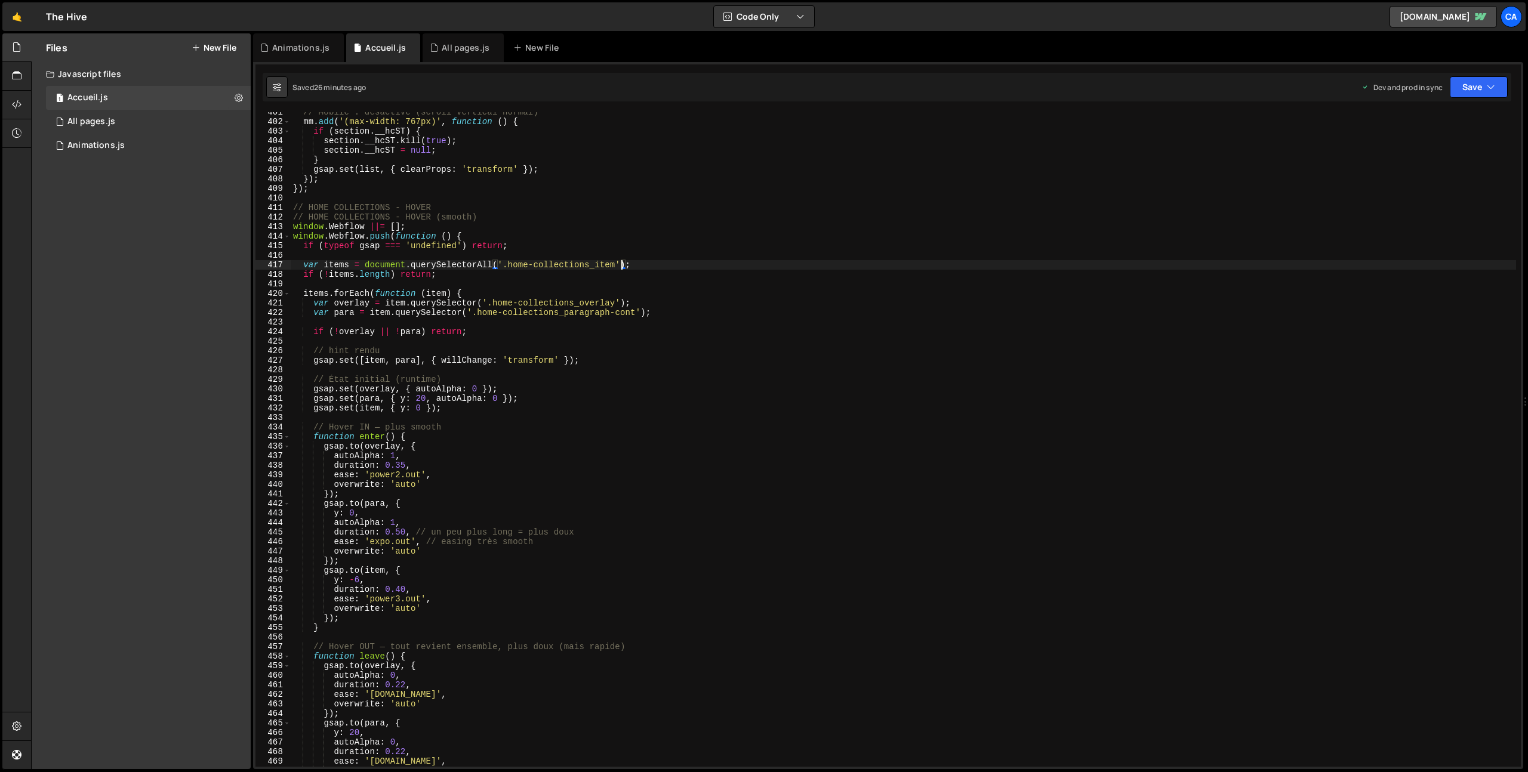
click at [616, 263] on div "// Mobile : désactivé (scroll vertical normal) mm . add ( '(max-width: 767px)' …" at bounding box center [1013, 444] width 1445 height 674
paste textarea "swiper-slide"
paste textarea "is-home-realisations"
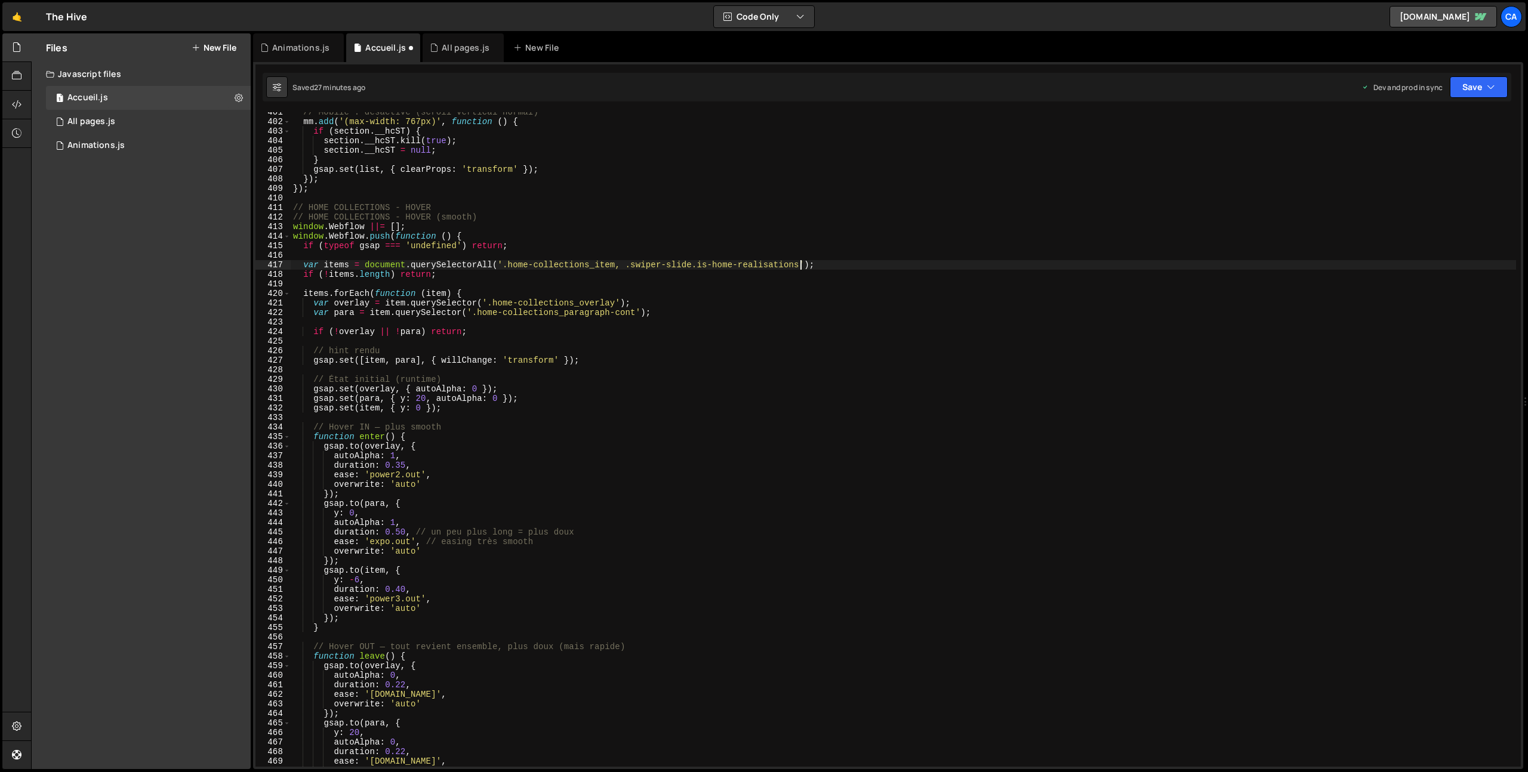
drag, startPoint x: 637, startPoint y: 313, endPoint x: 667, endPoint y: 321, distance: 30.7
click at [637, 313] on div "// Mobile : désactivé (scroll vertical normal) mm . add ( '(max-width: 767px)' …" at bounding box center [1013, 444] width 1445 height 674
paste textarea "home-realisations_item-paragraph-cont"
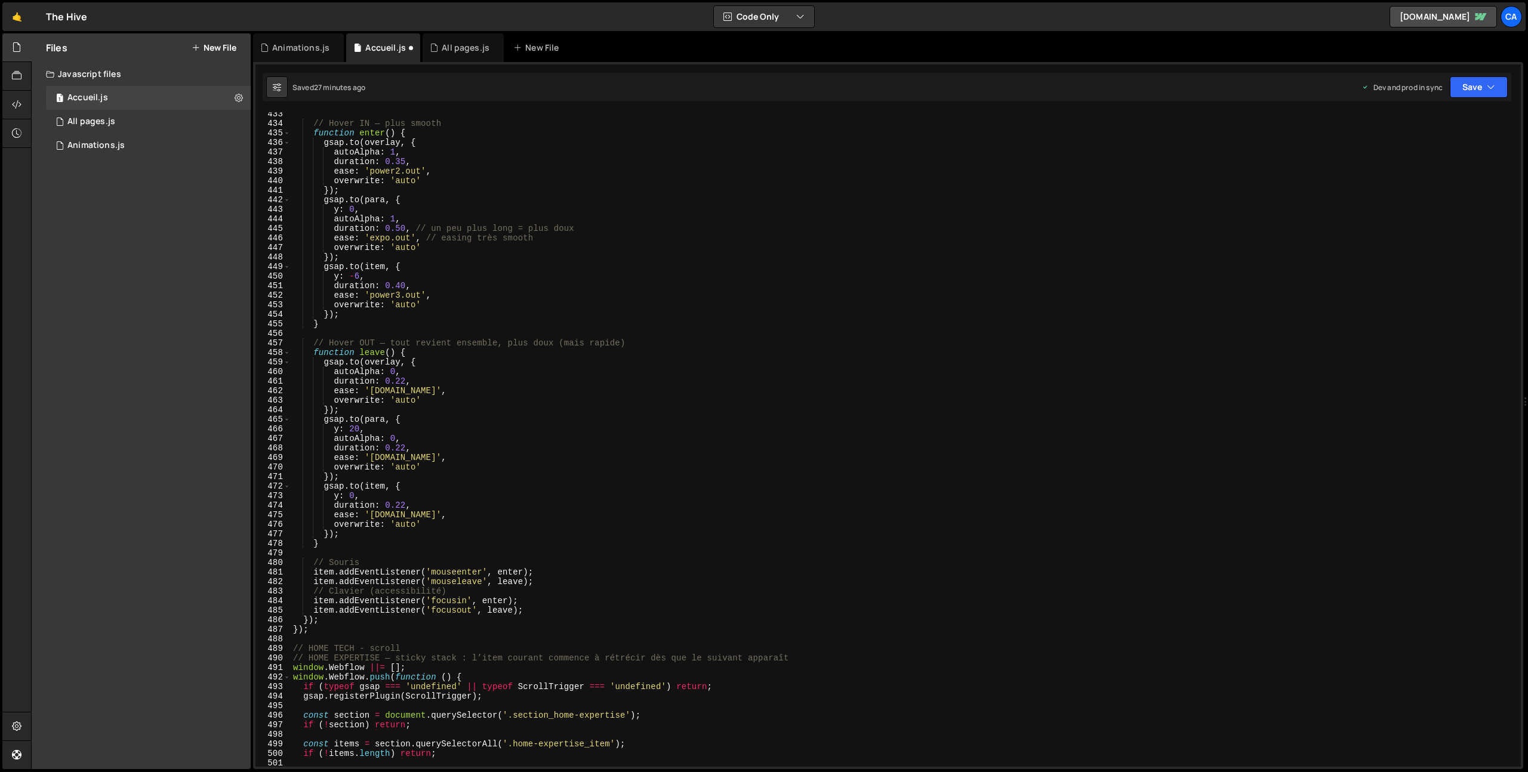
scroll to position [4138, 0]
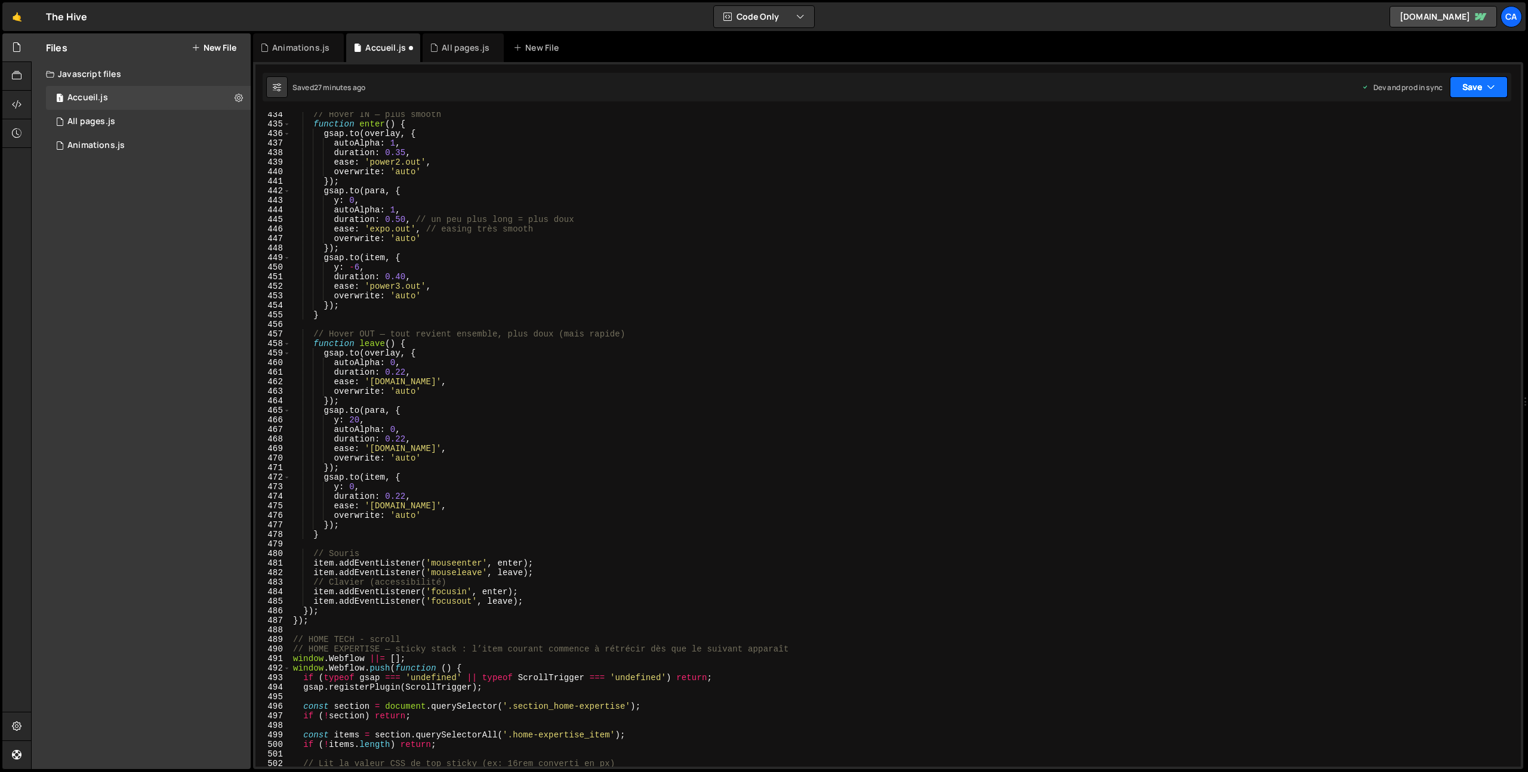
click at [1495, 82] on button "Save" at bounding box center [1479, 86] width 58 height 21
click at [1438, 157] on div "Save to Production S" at bounding box center [1439, 155] width 124 height 12
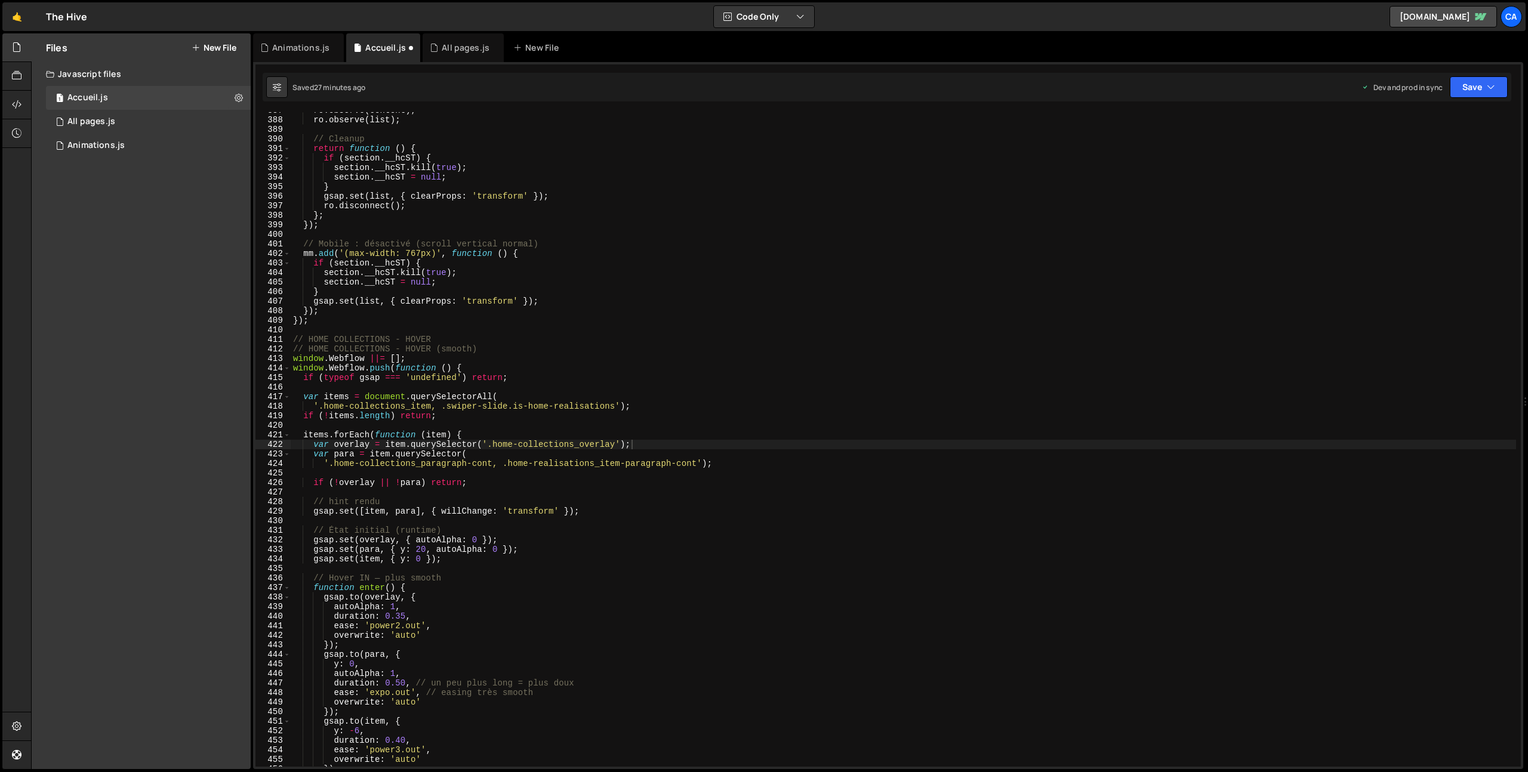
scroll to position [3694, 0]
click at [359, 340] on div "ro . observe ( content ) ; ro . observe ( list ) ; // Cleanup return function (…" at bounding box center [1013, 443] width 1445 height 674
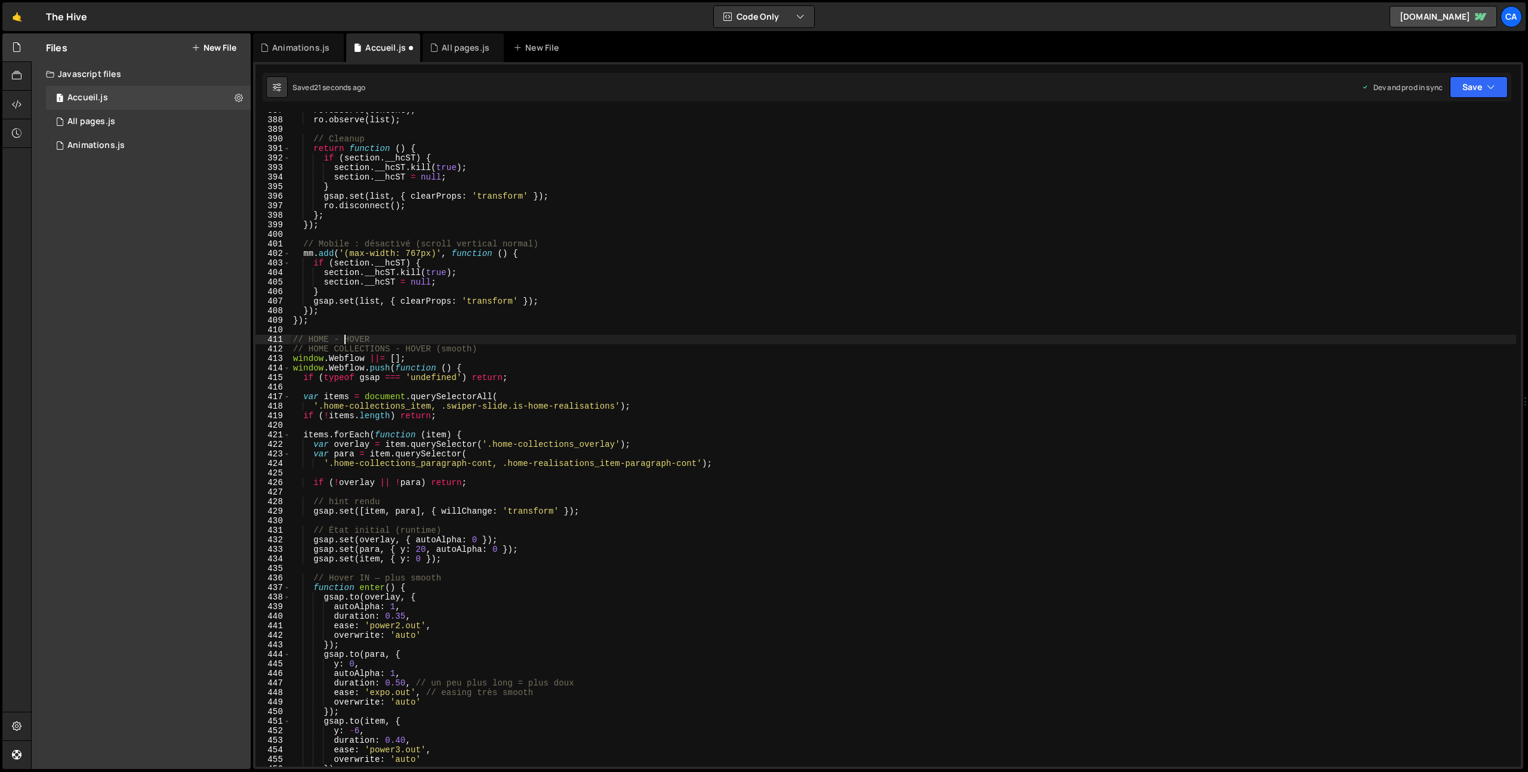
click at [343, 337] on div "ro . observe ( content ) ; ro . observe ( list ) ; // Cleanup return function (…" at bounding box center [1013, 443] width 1445 height 674
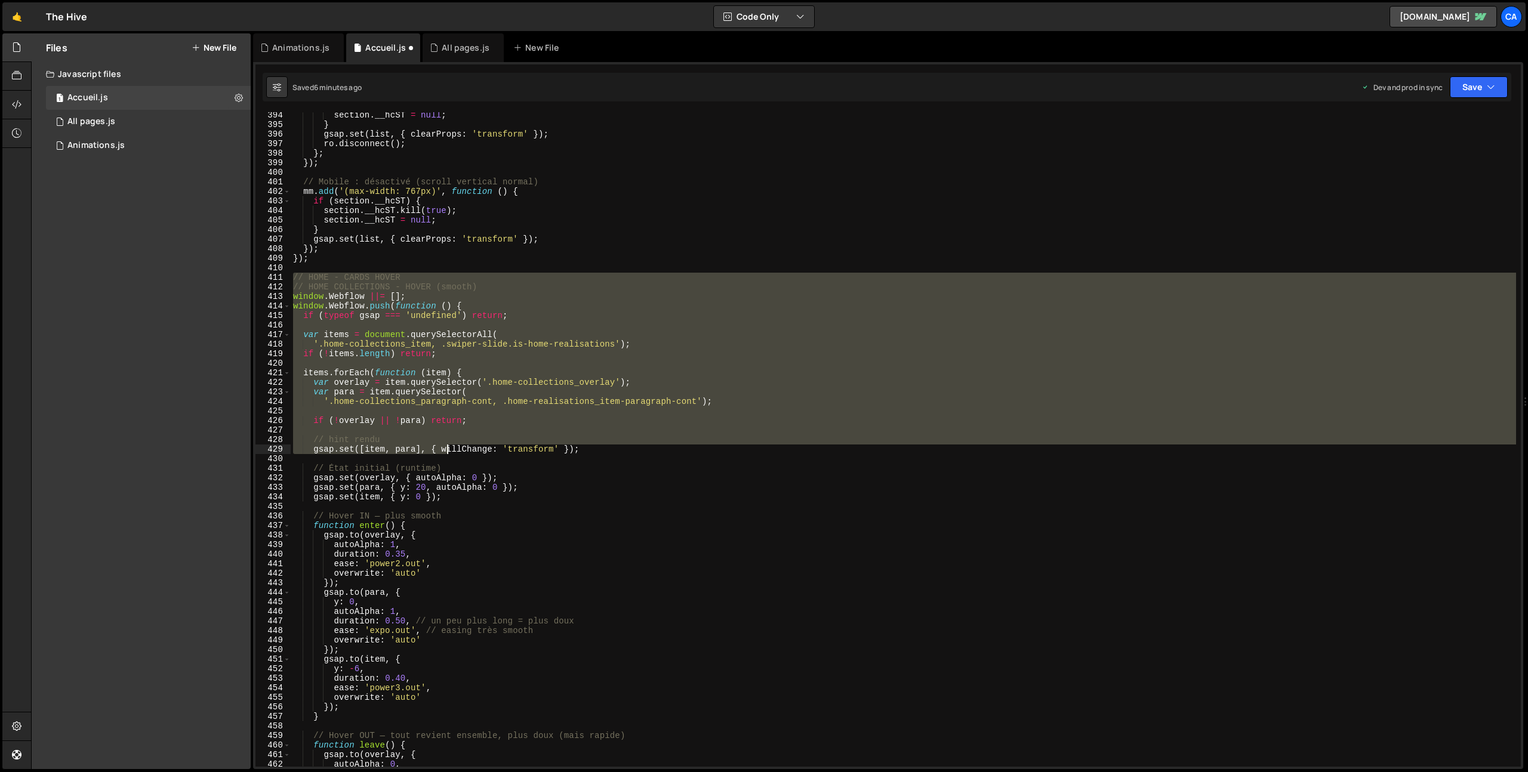
scroll to position [3760, 0]
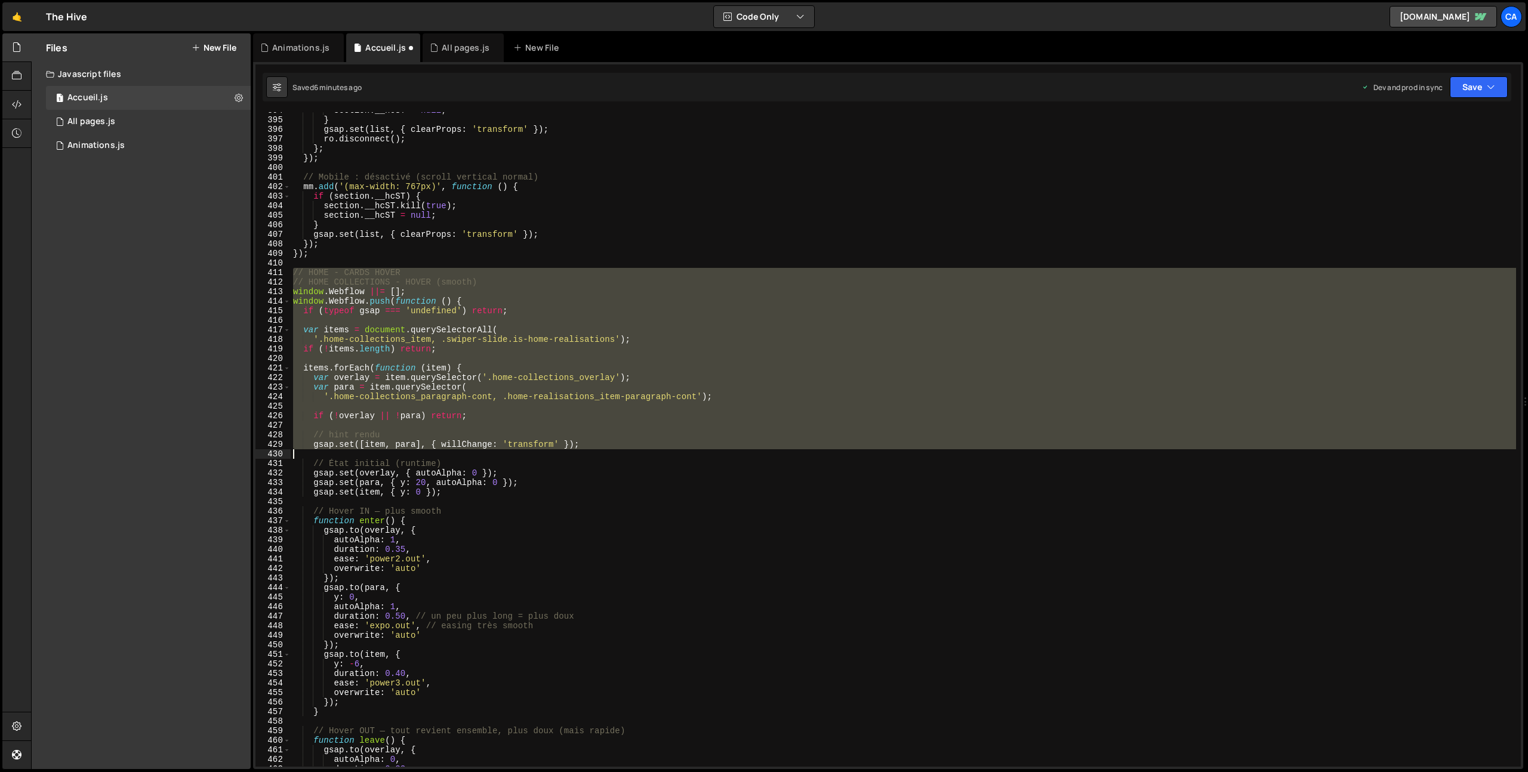
drag, startPoint x: 293, startPoint y: 283, endPoint x: 444, endPoint y: 451, distance: 226.2
click at [444, 451] on div "section . __hcST = null ; } gsap . set ( list , { clearProps : 'transform' }) ;…" at bounding box center [1013, 443] width 1445 height 674
click at [335, 292] on div "section . __hcST = null ; } gsap . set ( list , { clearProps : 'transform' }) ;…" at bounding box center [904, 439] width 1226 height 655
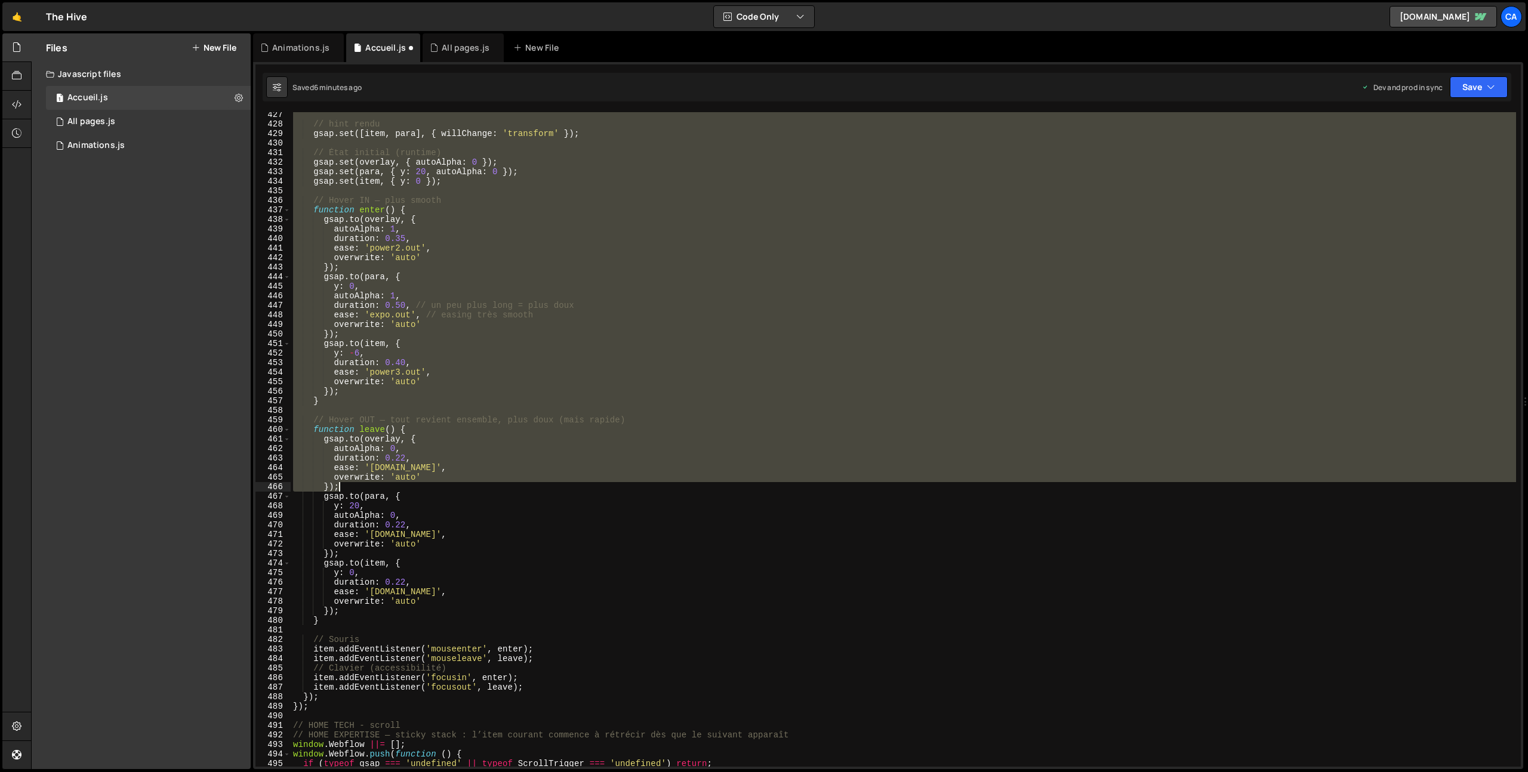
scroll to position [4161, 0]
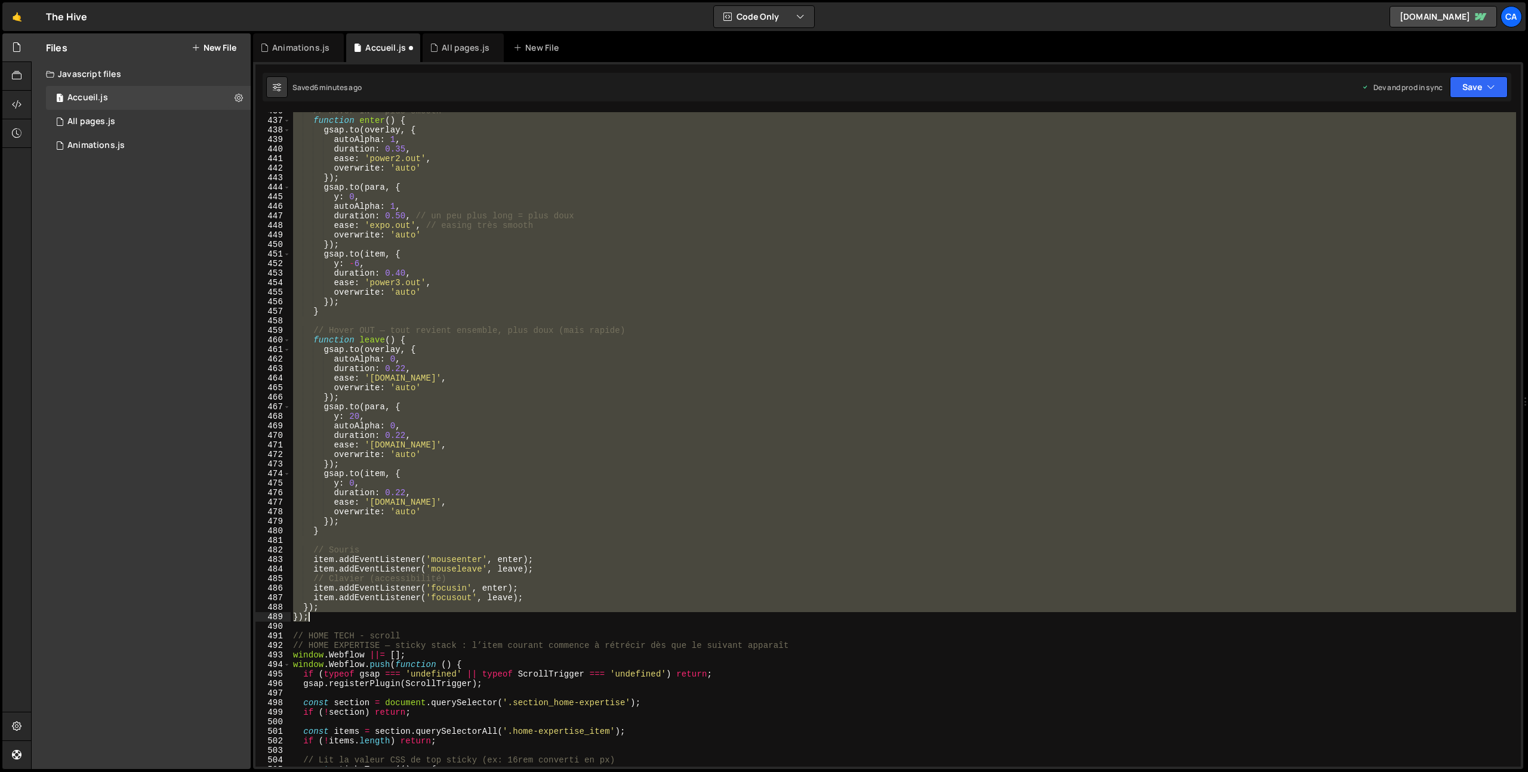
drag, startPoint x: 292, startPoint y: 272, endPoint x: 349, endPoint y: 615, distance: 347.8
click at [349, 615] on div "// Hover IN — plus smooth function enter ( ) { gsap . to ( overlay , { autoAlph…" at bounding box center [1013, 443] width 1445 height 674
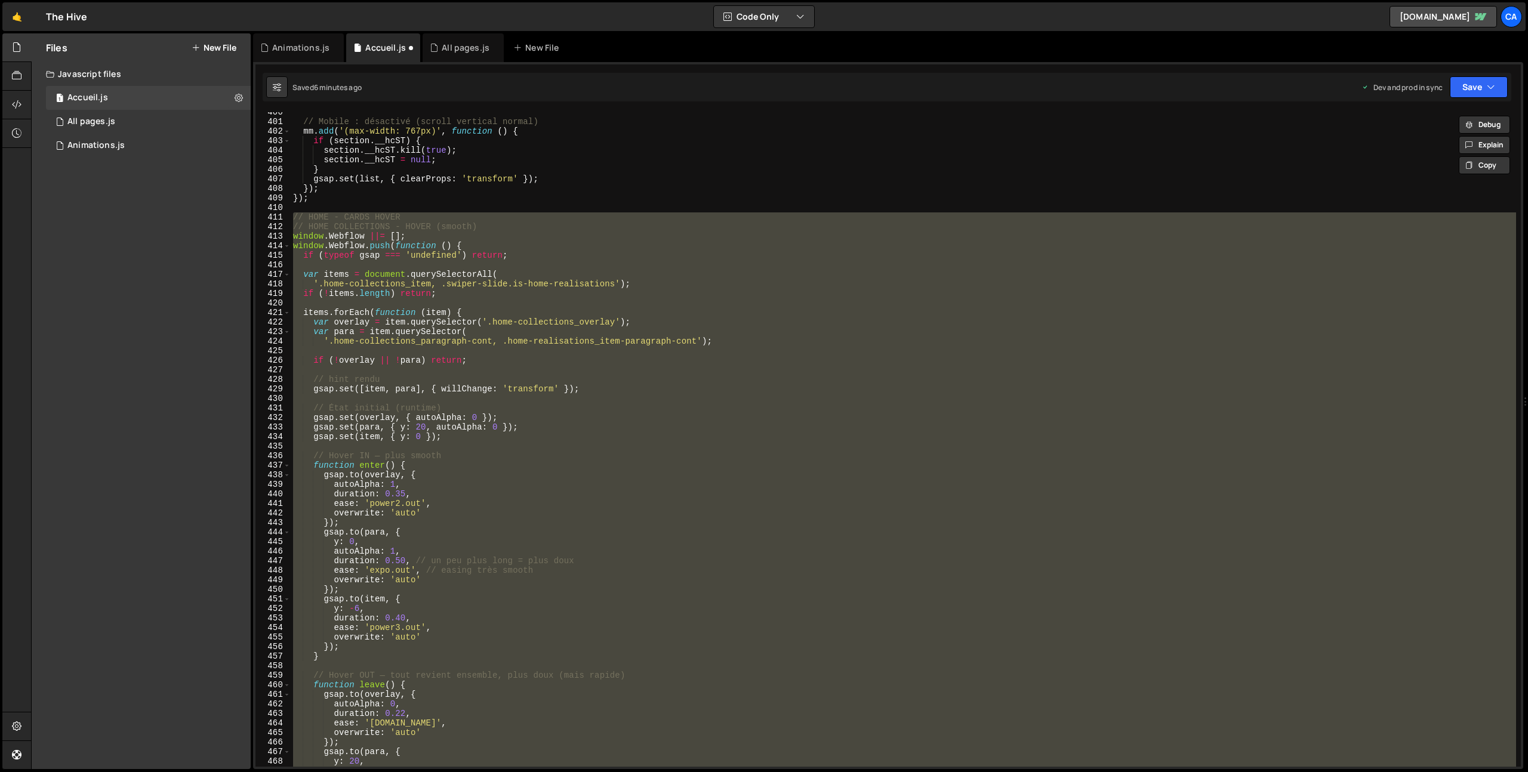
scroll to position [3811, 0]
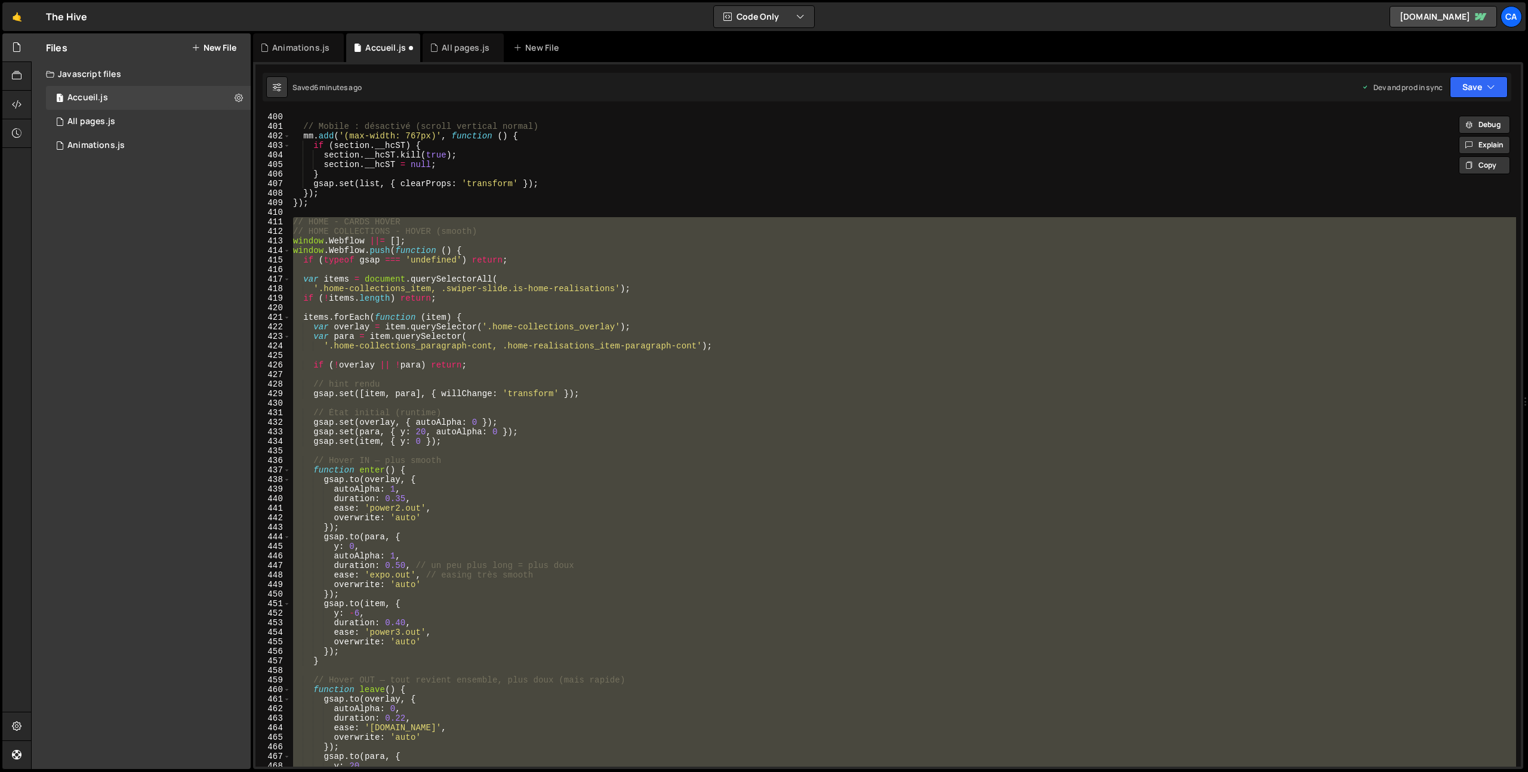
click at [538, 346] on div "}) ; // Mobile : désactivé (scroll vertical normal) mm . add ( '(max-width: 767…" at bounding box center [904, 439] width 1226 height 655
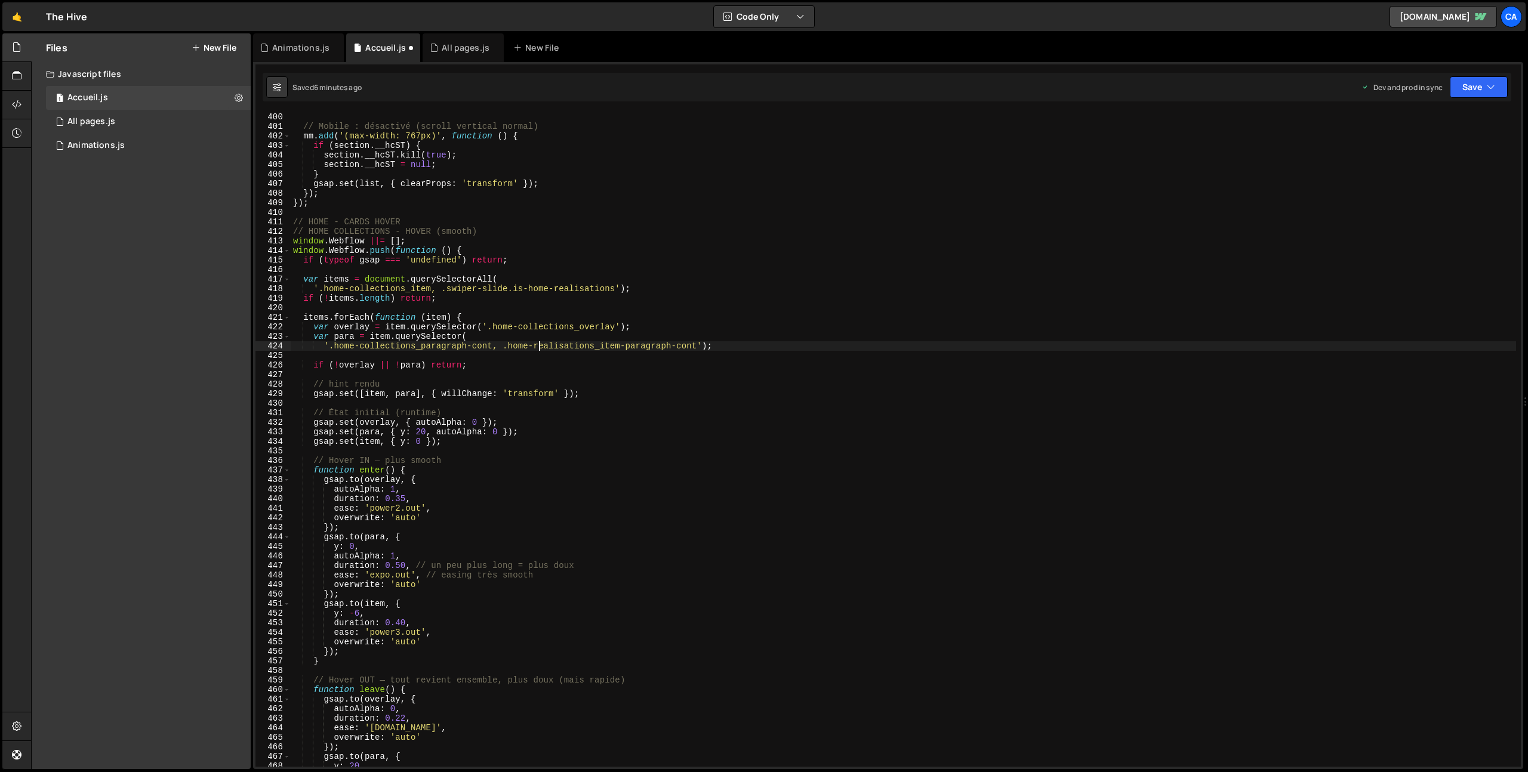
click at [343, 347] on div "}) ; // Mobile : désactivé (scroll vertical normal) mm . add ( '(max-width: 767…" at bounding box center [1013, 440] width 1445 height 674
drag, startPoint x: 343, startPoint y: 347, endPoint x: 484, endPoint y: 351, distance: 140.3
click at [484, 351] on div "}) ; // Mobile : désactivé (scroll vertical normal) mm . add ( '(max-width: 767…" at bounding box center [1013, 440] width 1445 height 674
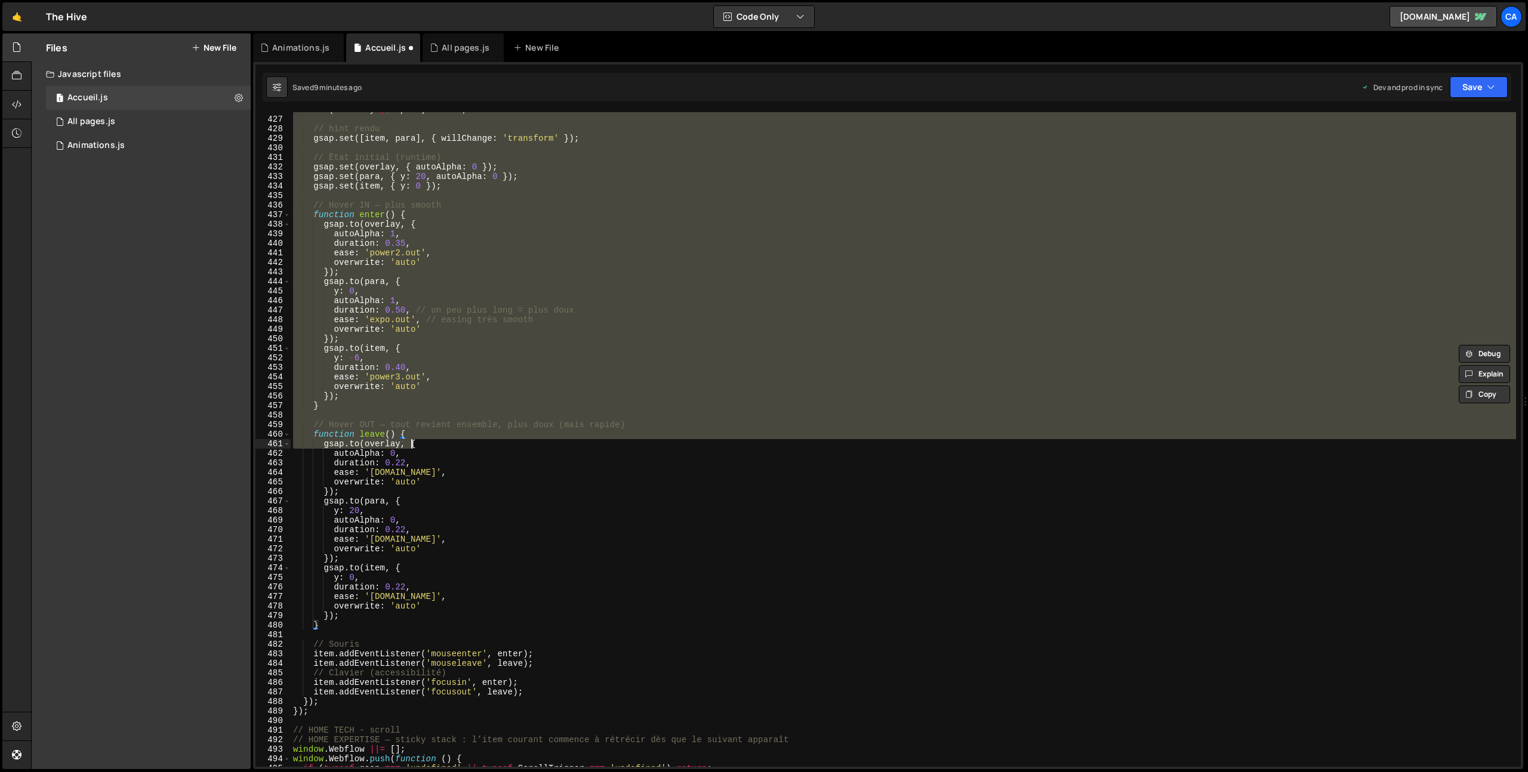
scroll to position [4120, 0]
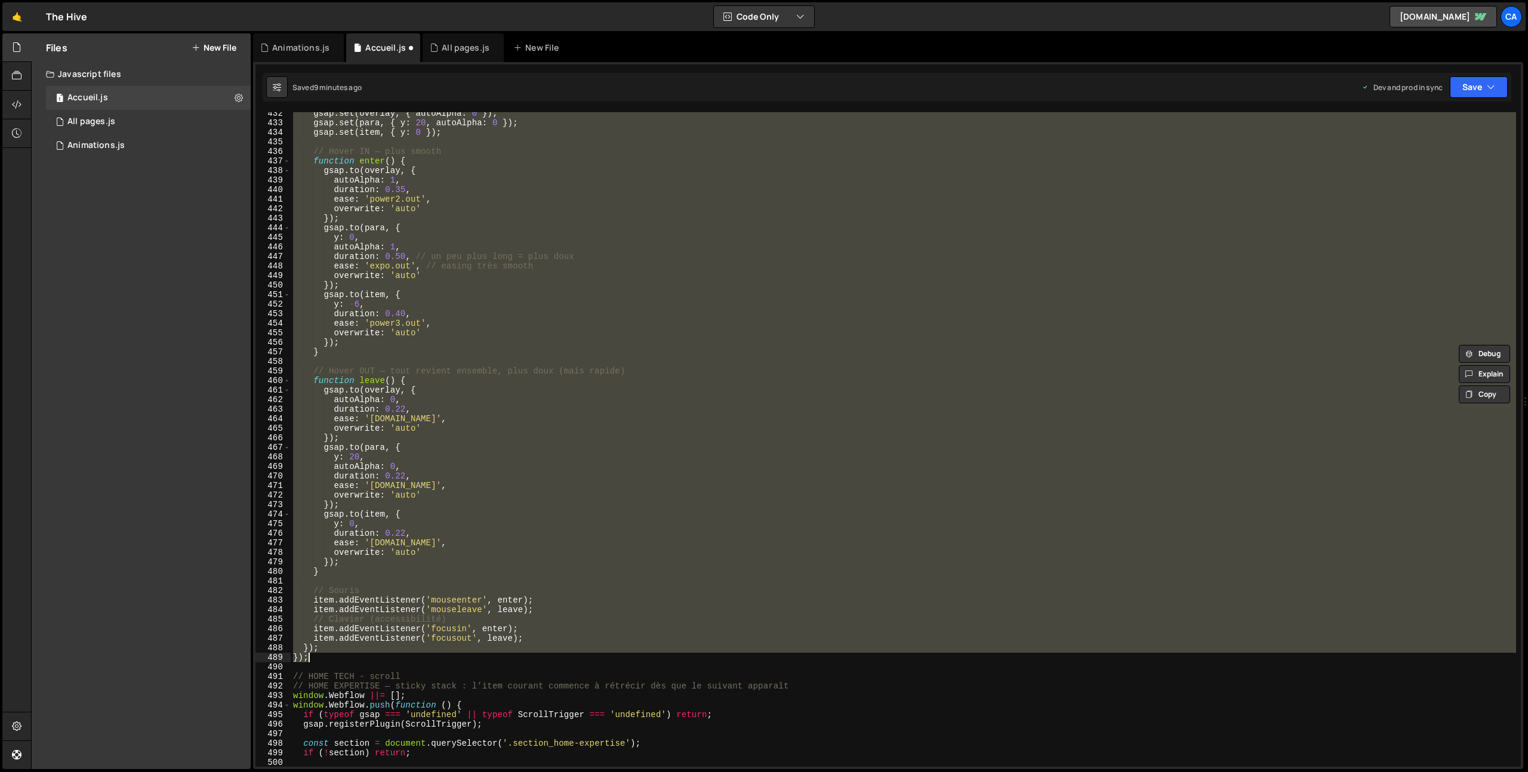
drag, startPoint x: 293, startPoint y: 232, endPoint x: 331, endPoint y: 657, distance: 426.1
click at [331, 657] on div "gsap . set ( overlay , { autoAlpha : 0 }) ; gsap . set ( para , { y : 20 , auto…" at bounding box center [1013, 446] width 1445 height 674
type textarea "}); });"
paste textarea
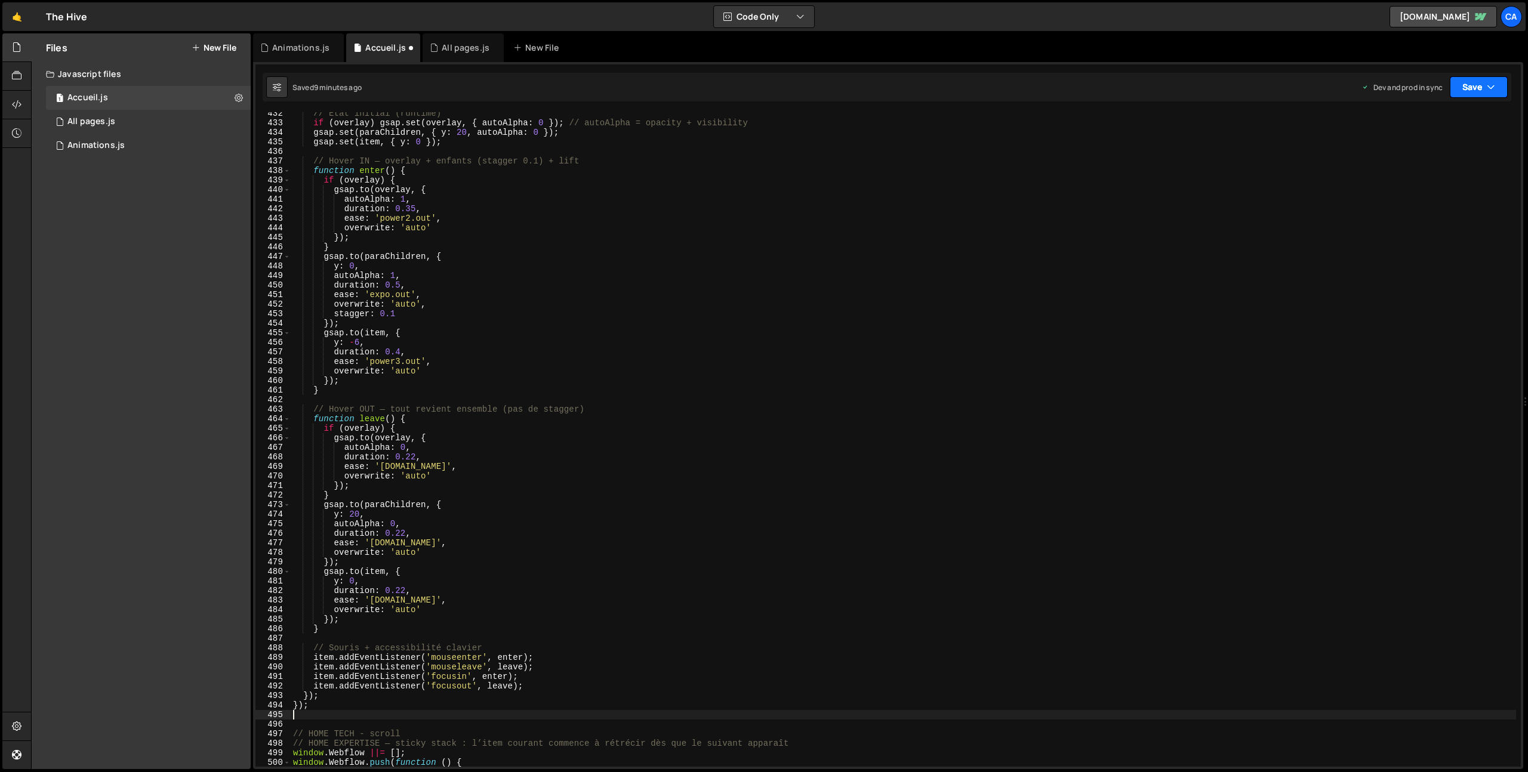
click at [1489, 85] on icon "button" at bounding box center [1491, 87] width 8 height 12
click at [1428, 157] on div "Save to Production S" at bounding box center [1439, 155] width 124 height 12
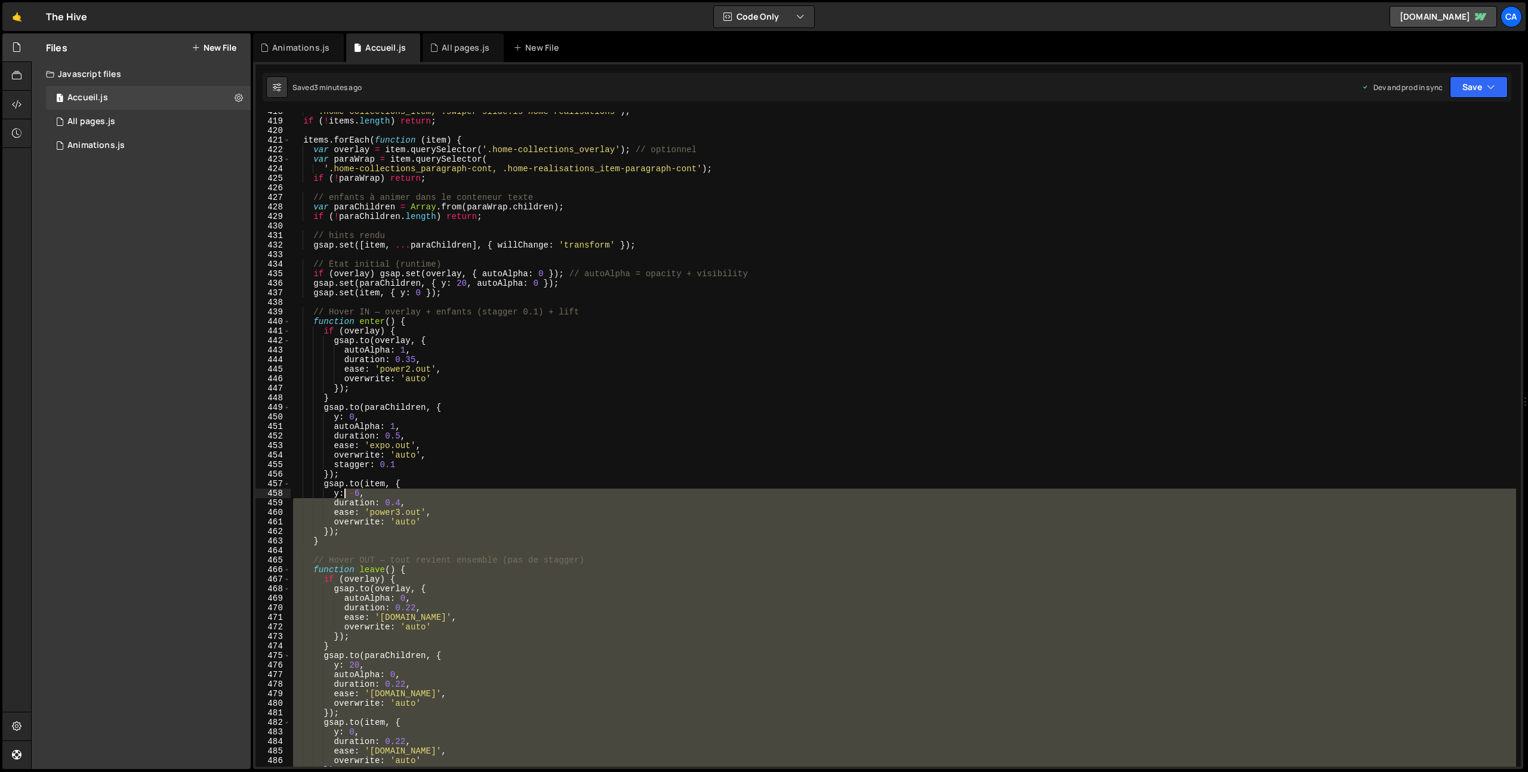
scroll to position [3832, 0]
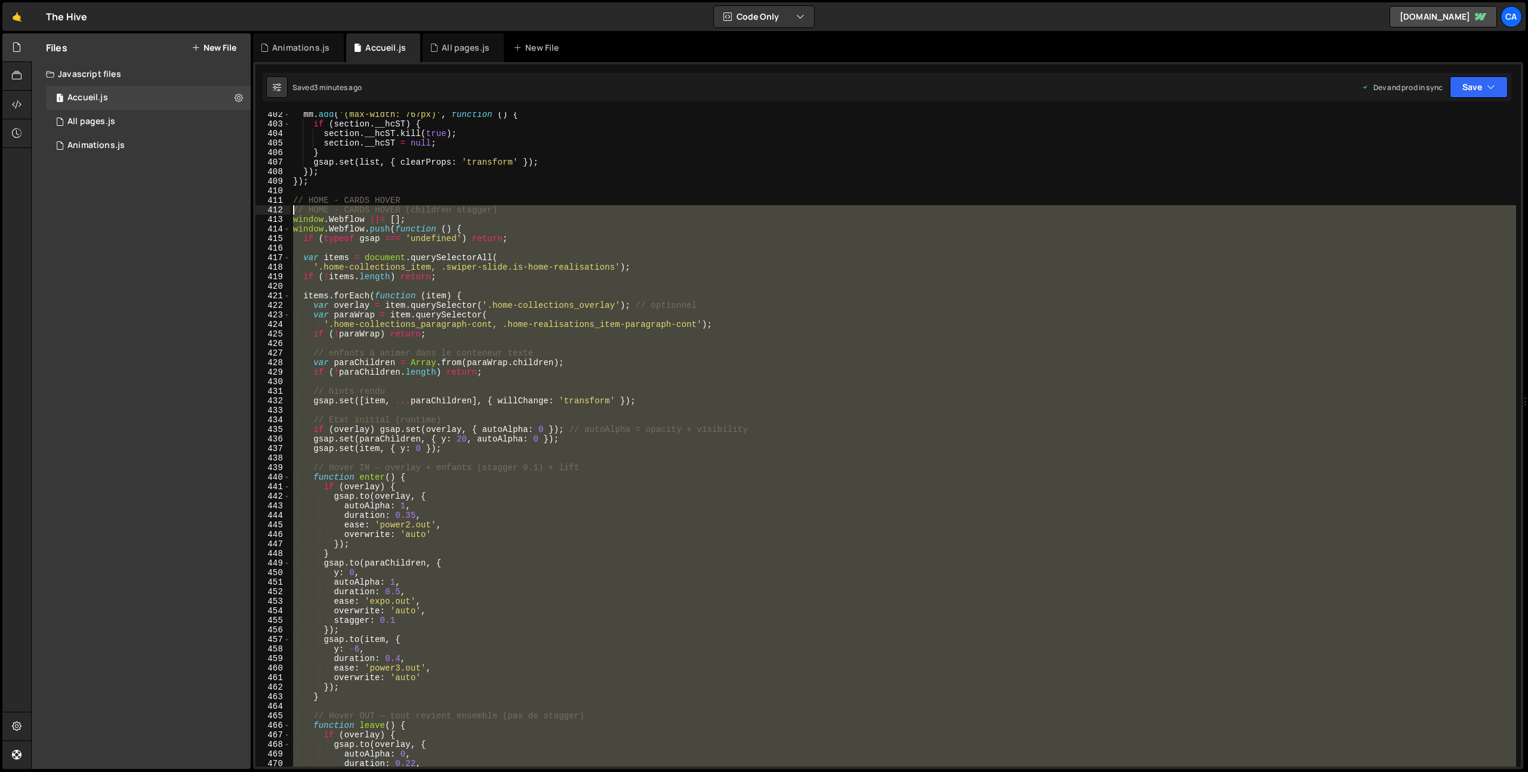
drag, startPoint x: 321, startPoint y: 654, endPoint x: 240, endPoint y: 213, distance: 448.5
click at [240, 213] on div "Files New File Javascript files 1 Accueil.js 0 1 All pages.js 0 1 Animations.js…" at bounding box center [779, 401] width 1497 height 737
type textarea "// HOME - CARDS HOVER (children stagger) window.Webflow ||= [];"
paste textarea
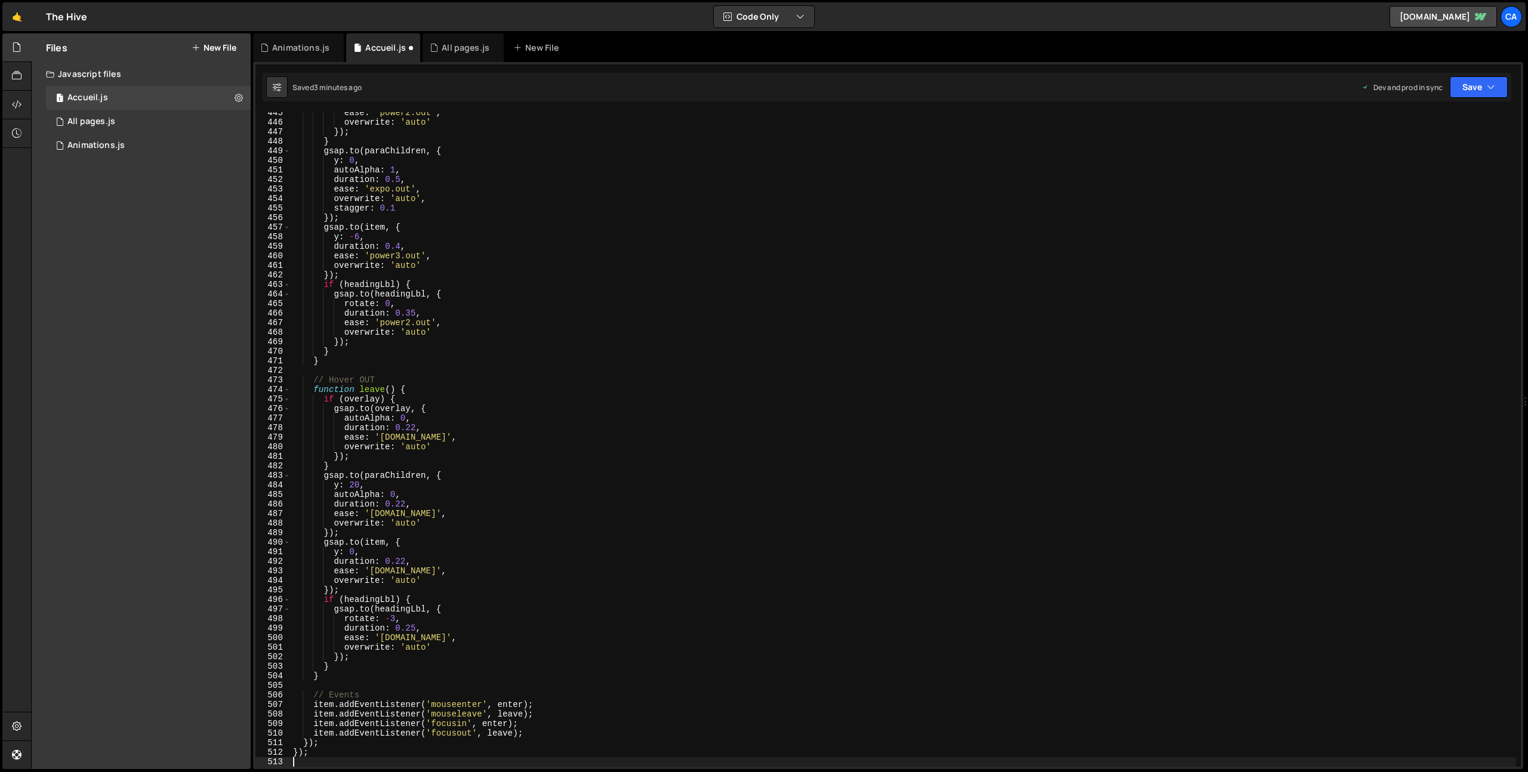
scroll to position [4245, 0]
click at [1495, 80] on button "Save" at bounding box center [1479, 86] width 58 height 21
click at [1421, 163] on div "3 minutes ago" at bounding box center [1420, 168] width 47 height 10
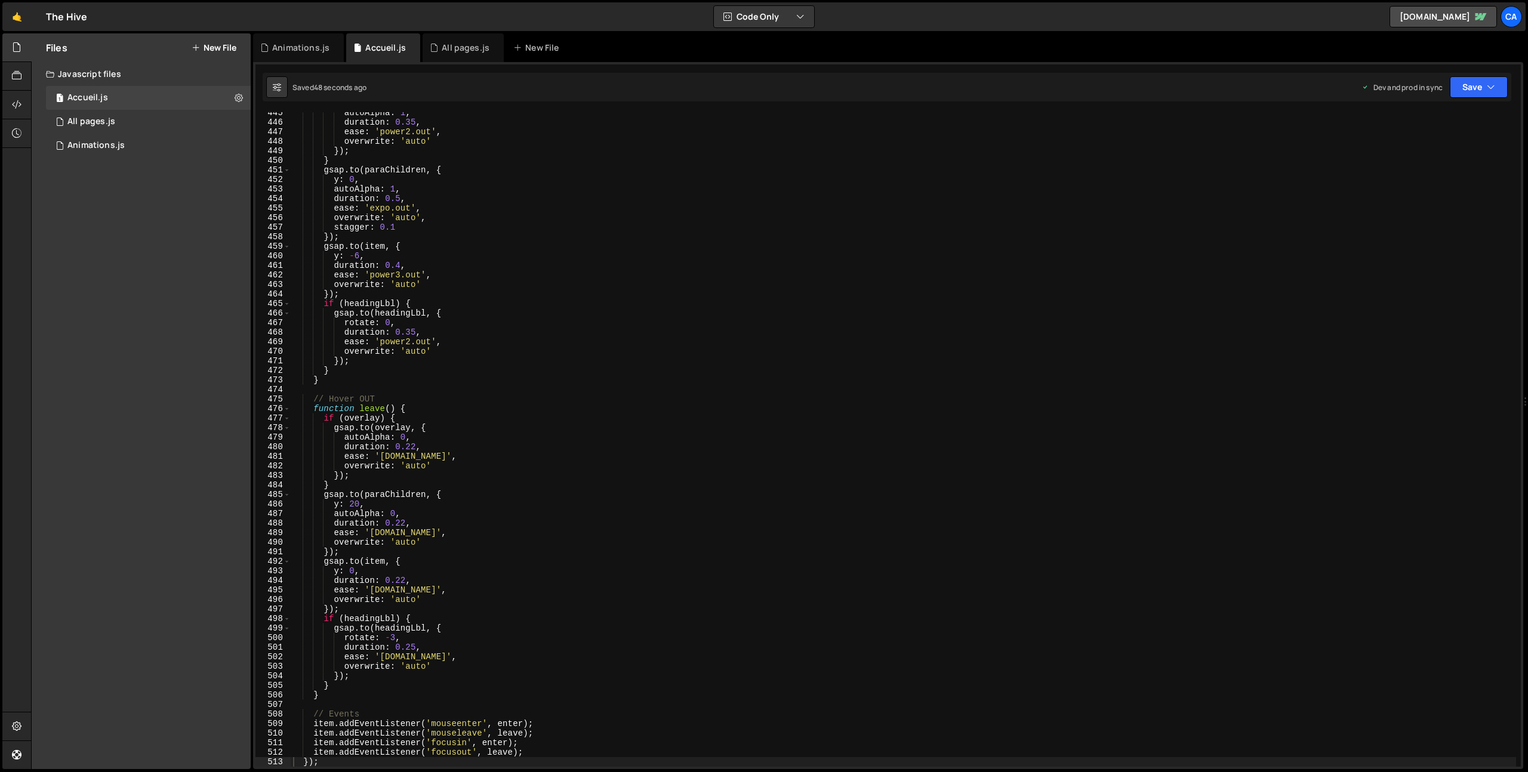
scroll to position [4322, 0]
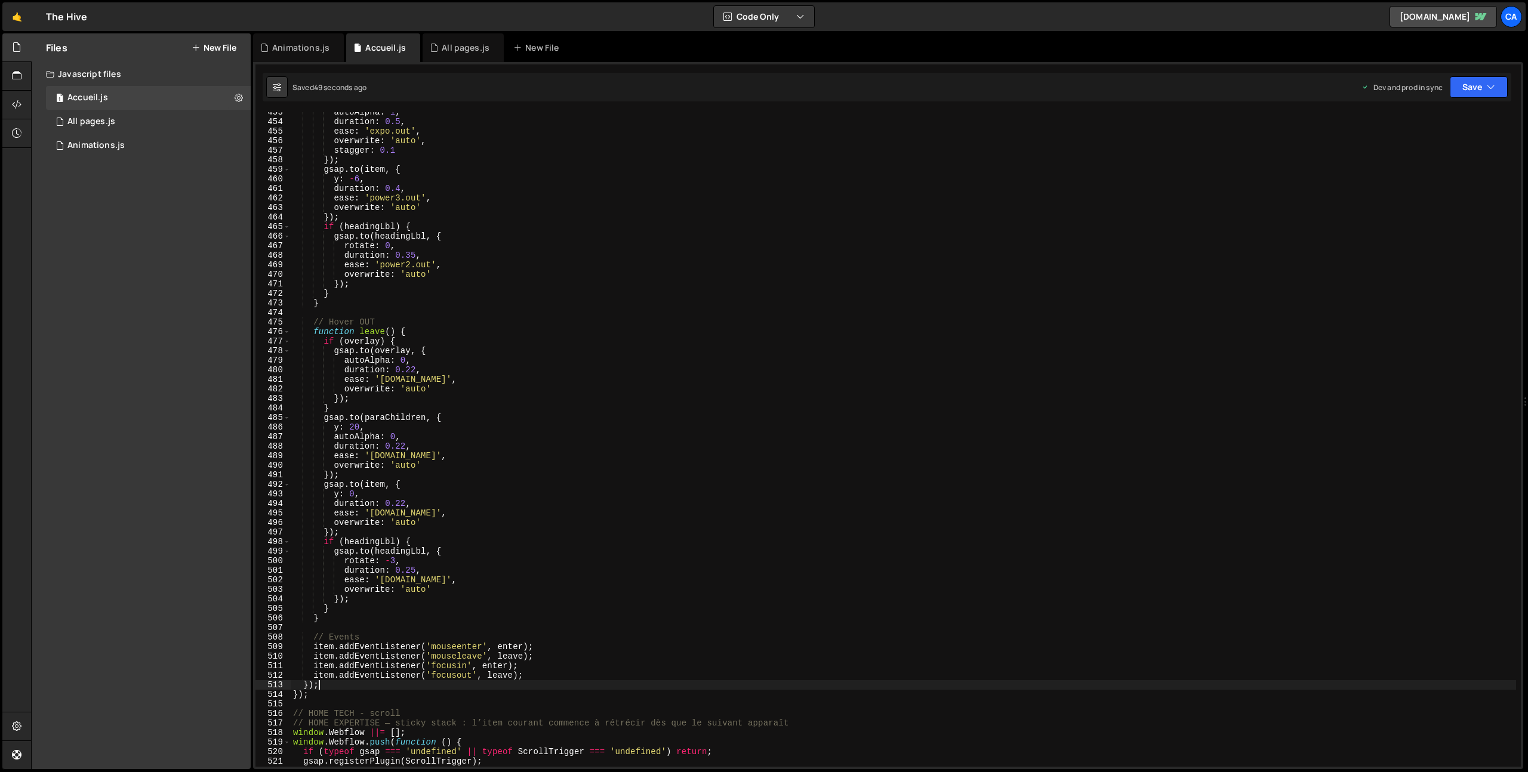
click at [318, 684] on div "autoAlpha : 1 , duration : 0.5 , ease : 'expo.out' , overwrite : 'auto' , stagg…" at bounding box center [1013, 444] width 1445 height 674
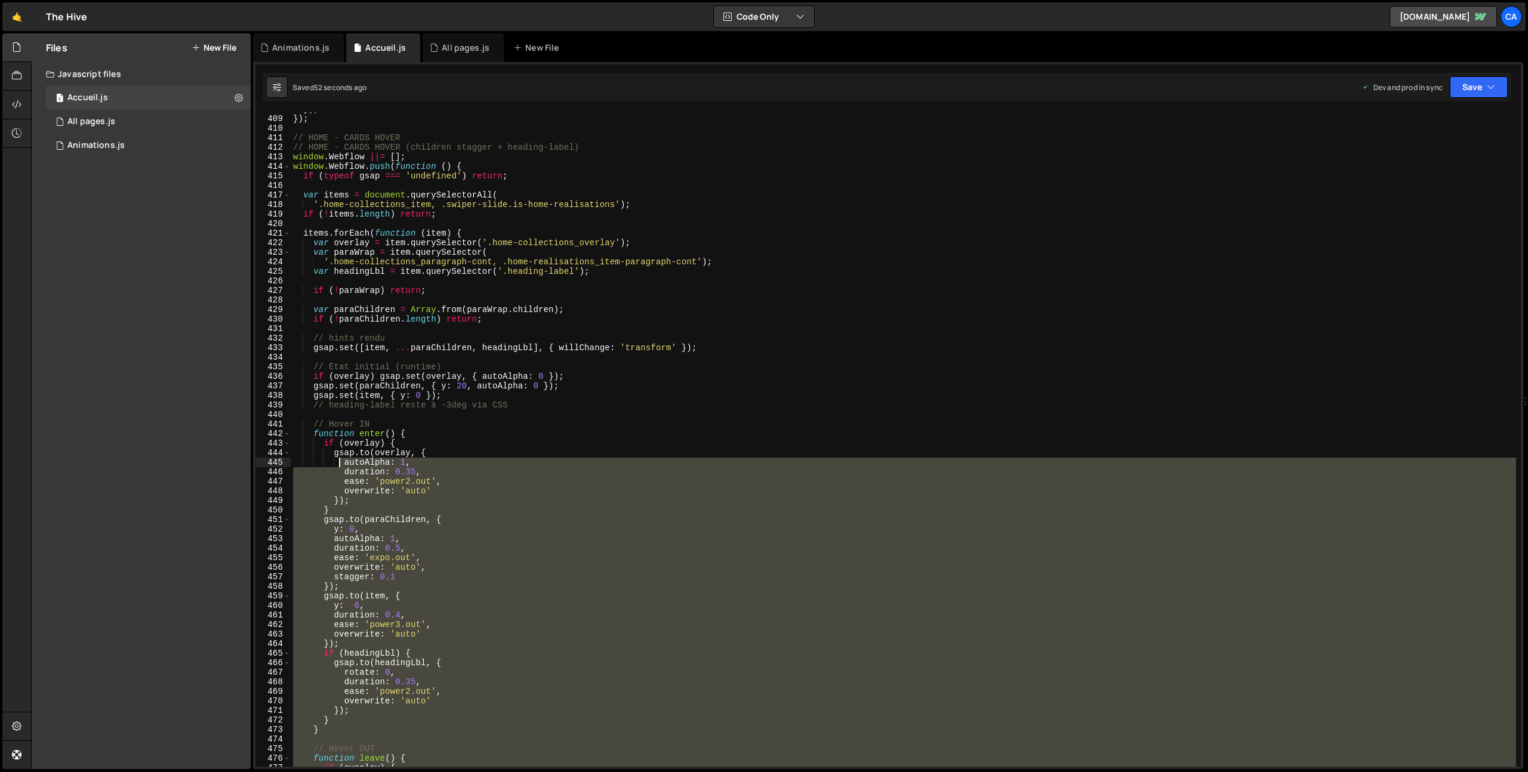
scroll to position [3784, 0]
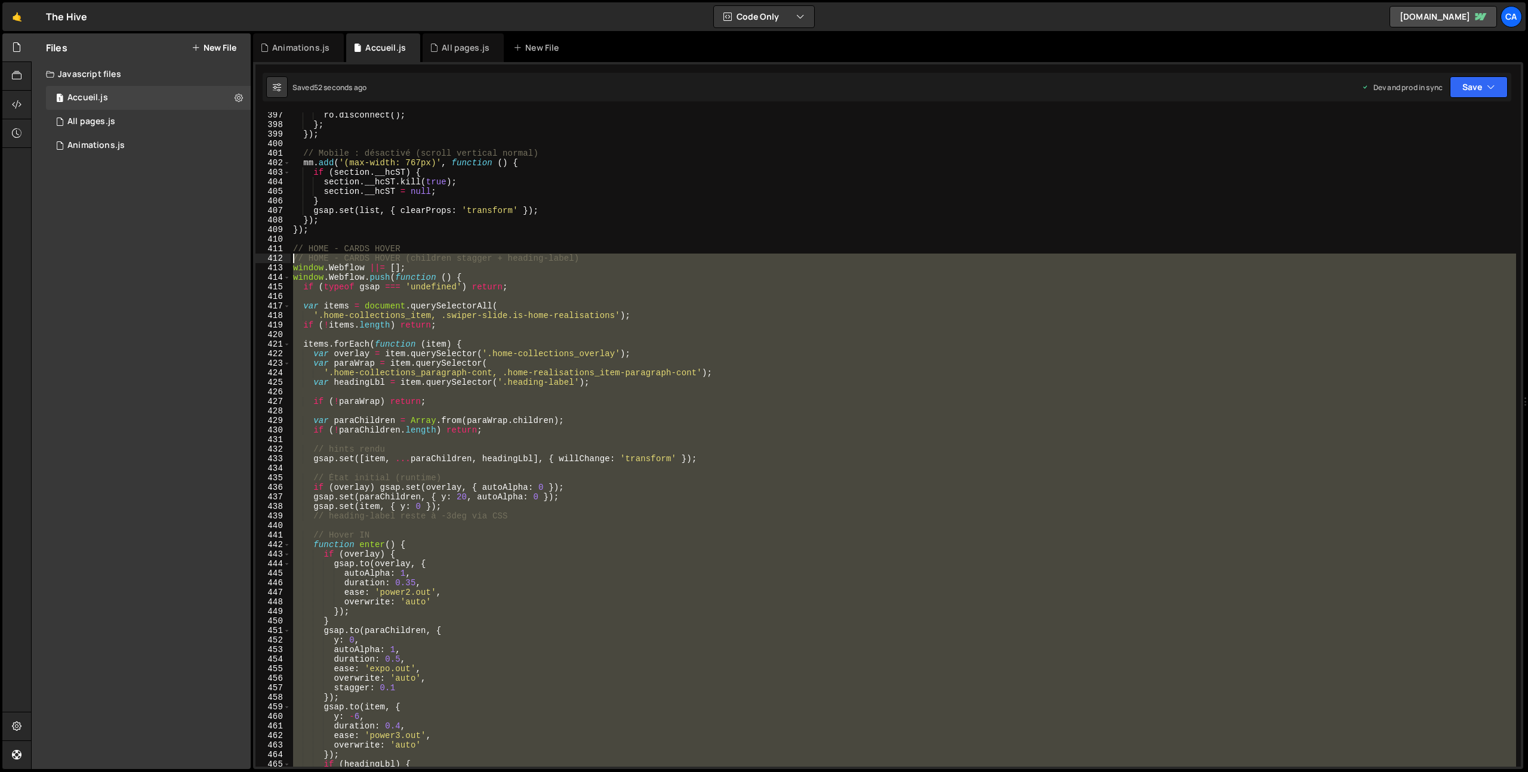
drag, startPoint x: 321, startPoint y: 692, endPoint x: 256, endPoint y: 255, distance: 441.7
click at [256, 255] on div "}); 397 398 399 400 401 402 403 404 405 406 407 408 409 410 411 412 413 414 415…" at bounding box center [887, 439] width 1265 height 655
type textarea "// HOME - CARDS HOVER (children stagger + heading-label) window.Webflow ||= [];"
paste textarea
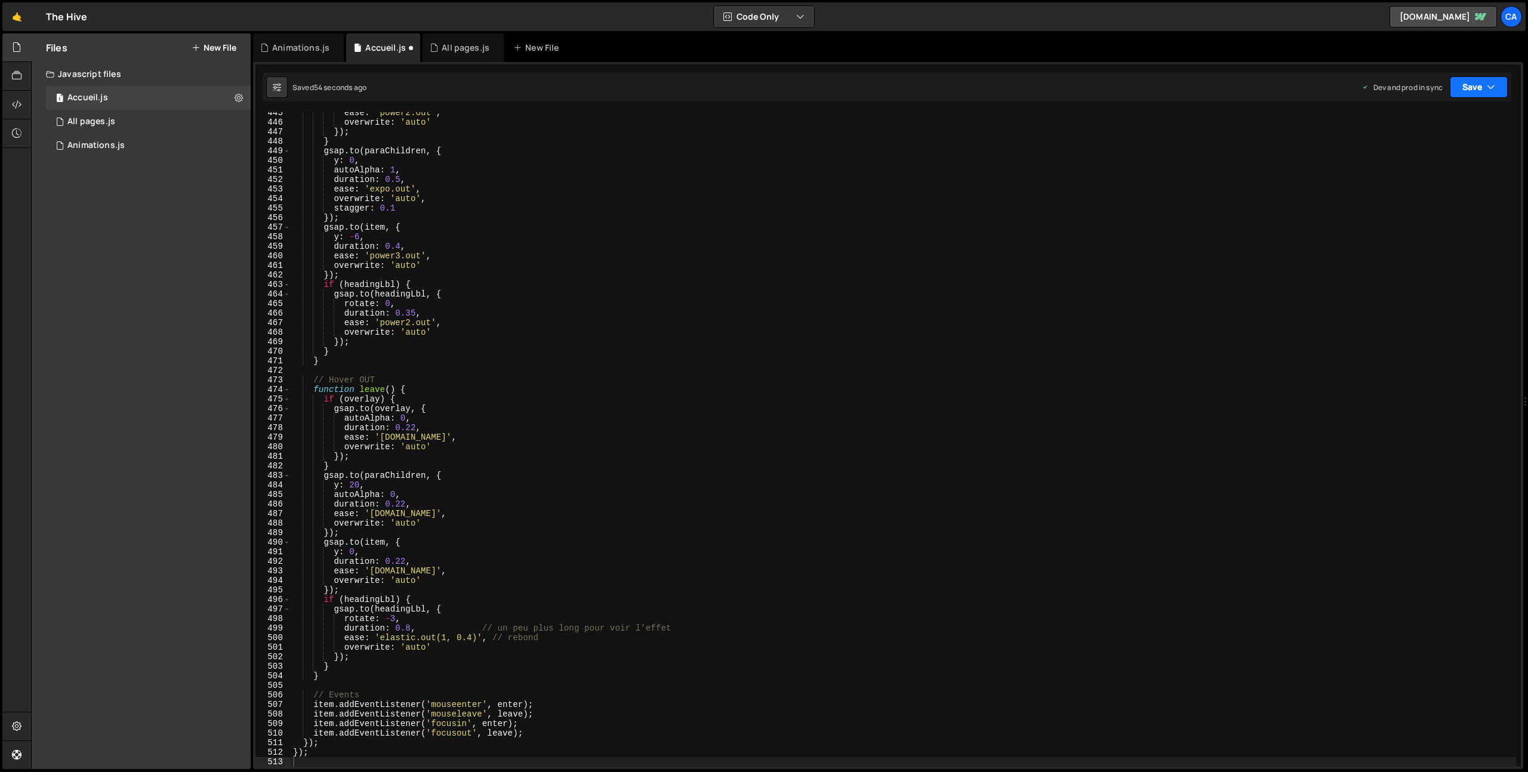
click at [1472, 95] on button "Save" at bounding box center [1479, 86] width 58 height 21
click at [1440, 161] on div "Saved 53 seconds ago" at bounding box center [1439, 168] width 124 height 14
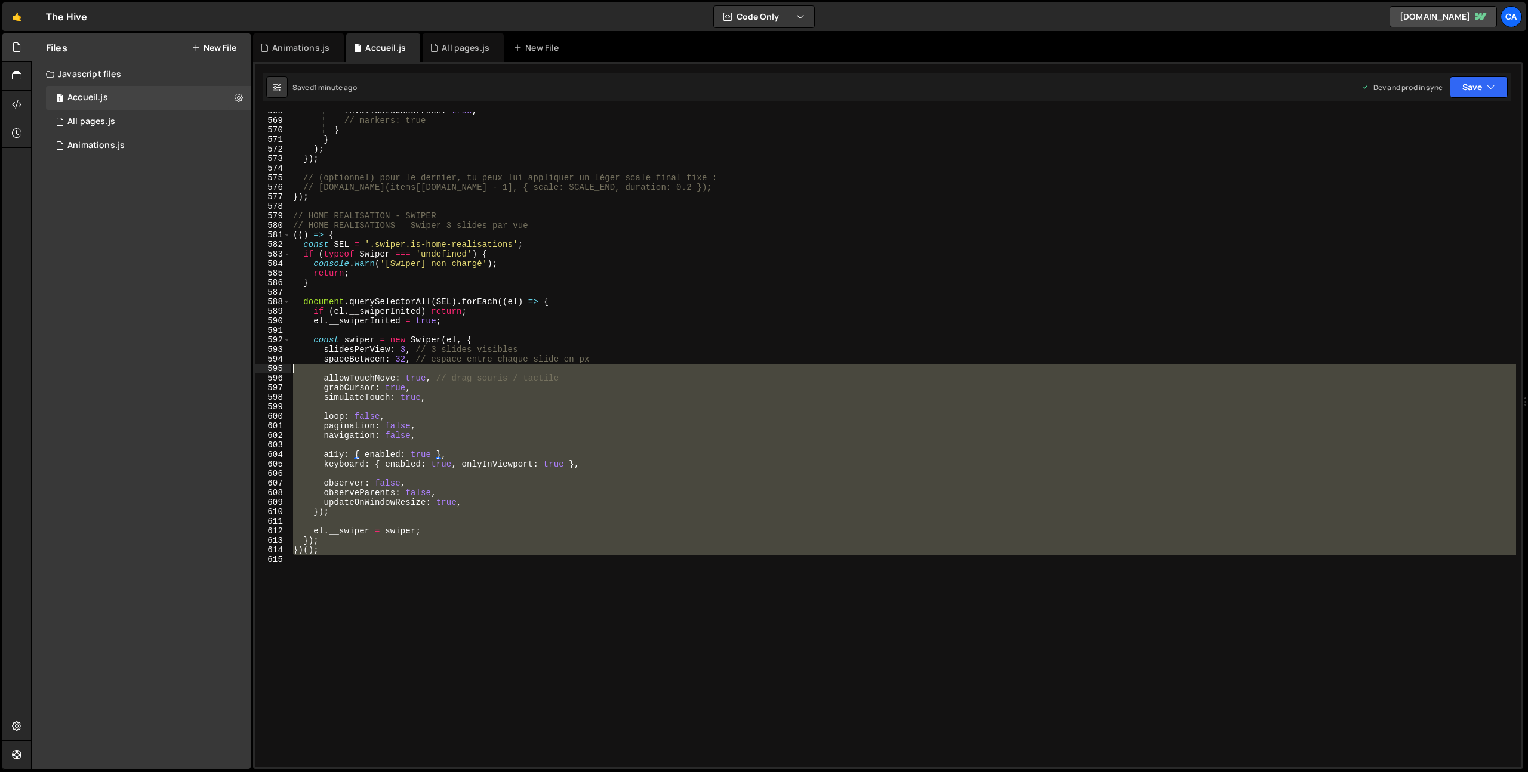
scroll to position [5377, 0]
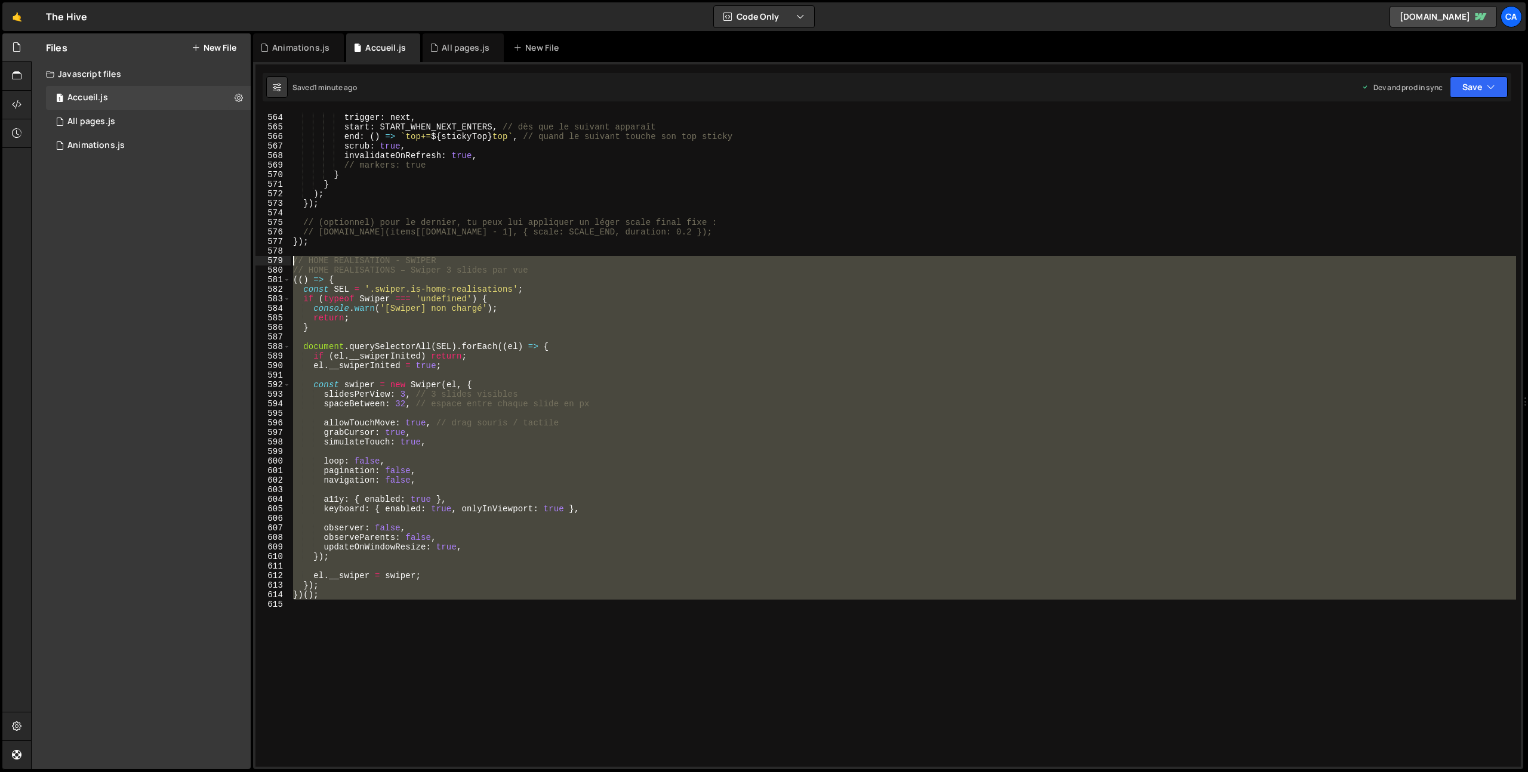
drag, startPoint x: 386, startPoint y: 465, endPoint x: 280, endPoint y: 260, distance: 231.2
click at [280, 260] on div "563 564 565 566 567 568 569 570 571 572 573 574 575 576 577 578 579 580 581 582…" at bounding box center [887, 439] width 1265 height 655
type textarea "// HOME REALISATION - SWIPER // HOME REALISATIONS – Swiper 3 slides par vue"
